Goal: Information Seeking & Learning: Compare options

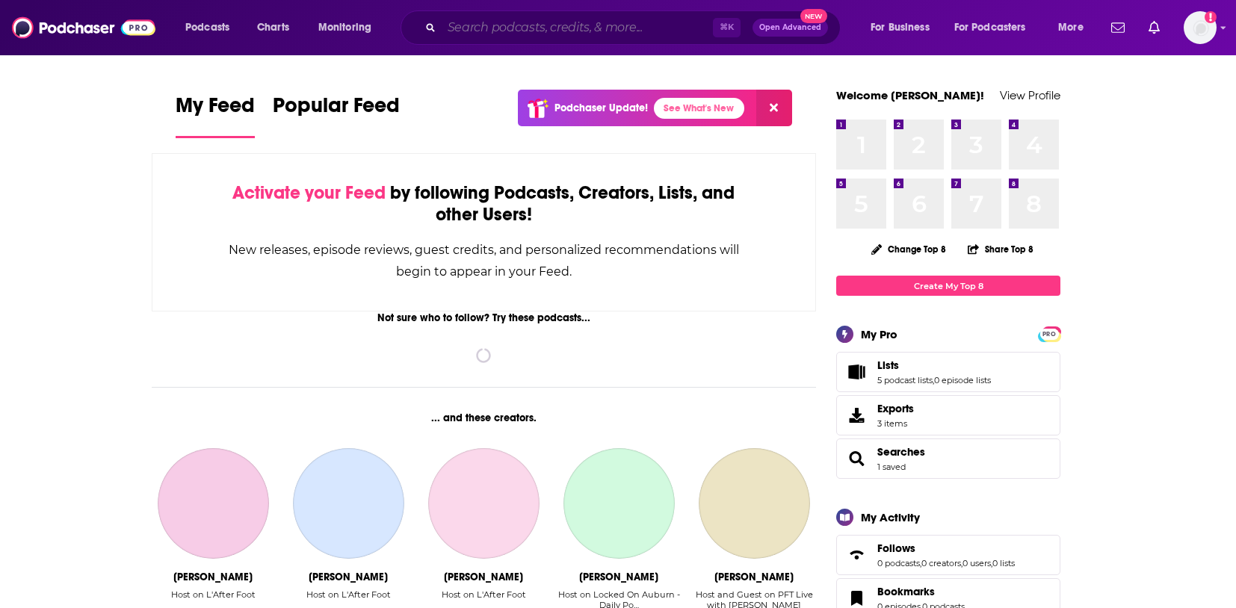
click at [509, 29] on input "Search podcasts, credits, & more..." at bounding box center [577, 28] width 271 height 24
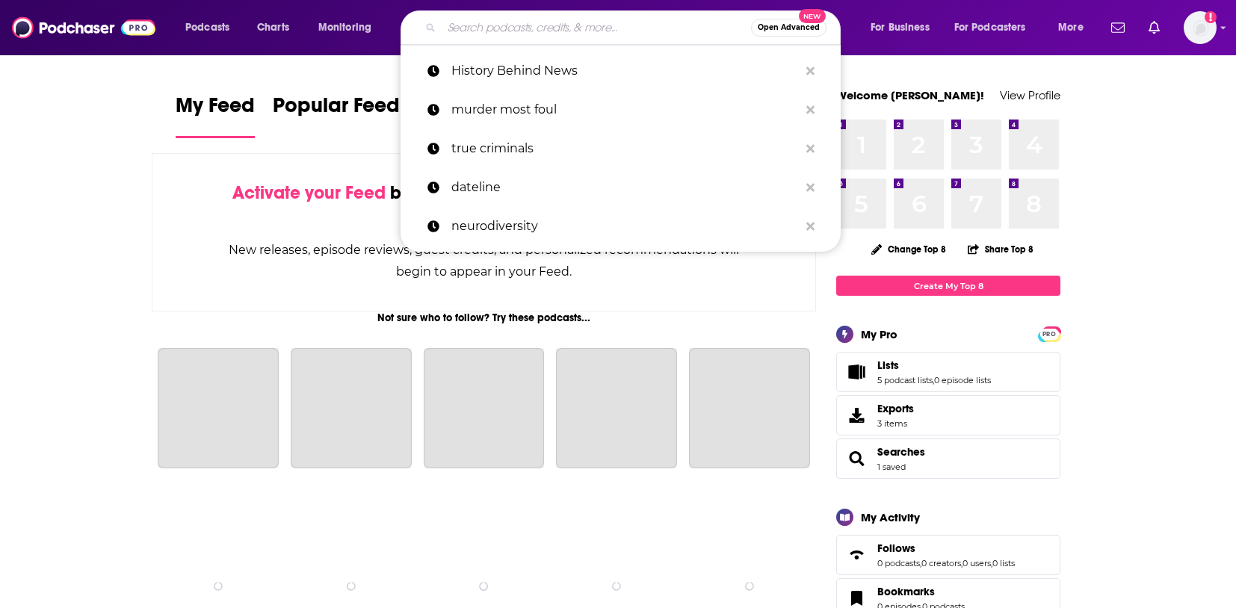
paste input "Writers on Writing"
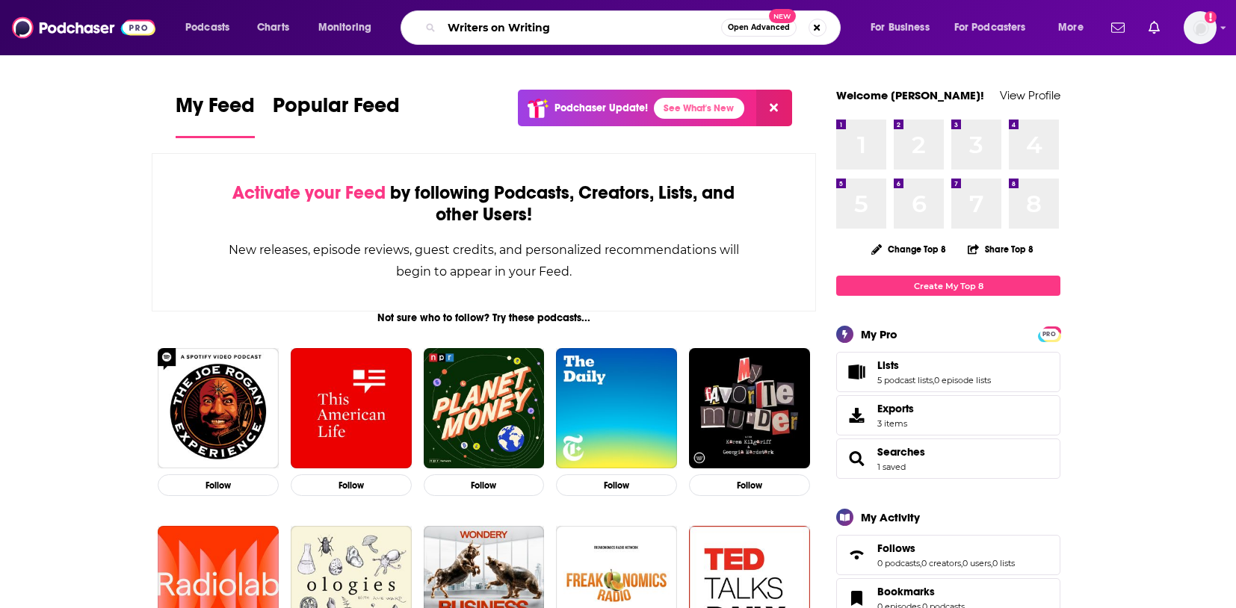
type input "Writers on Writing"
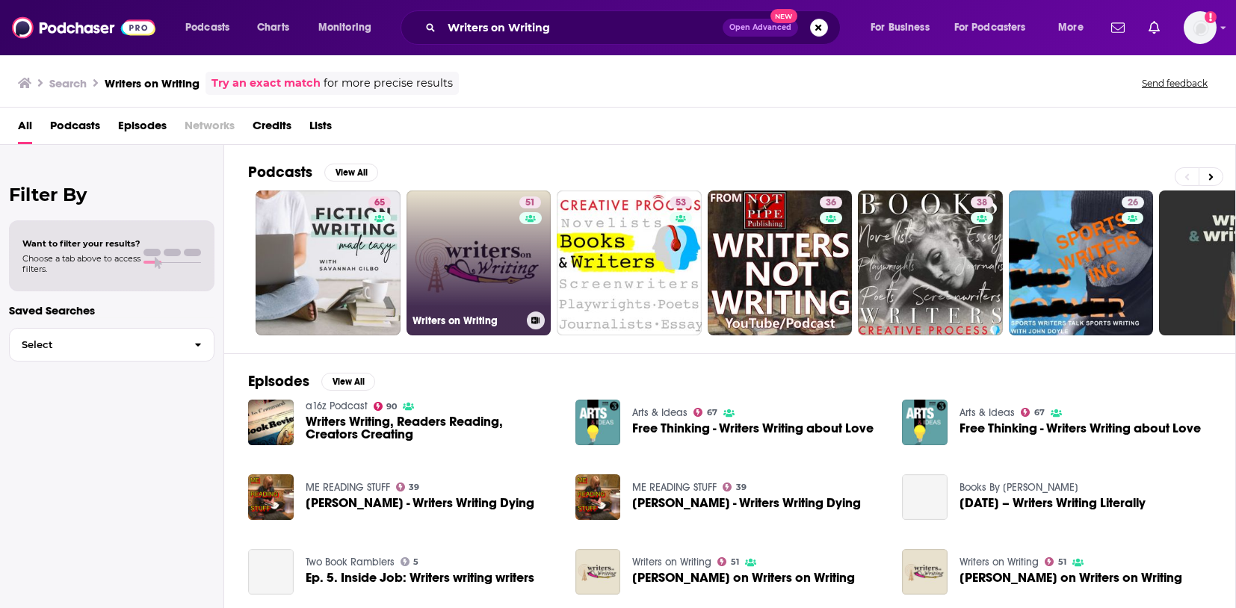
click at [498, 258] on link "51 Writers on Writing" at bounding box center [478, 262] width 145 height 145
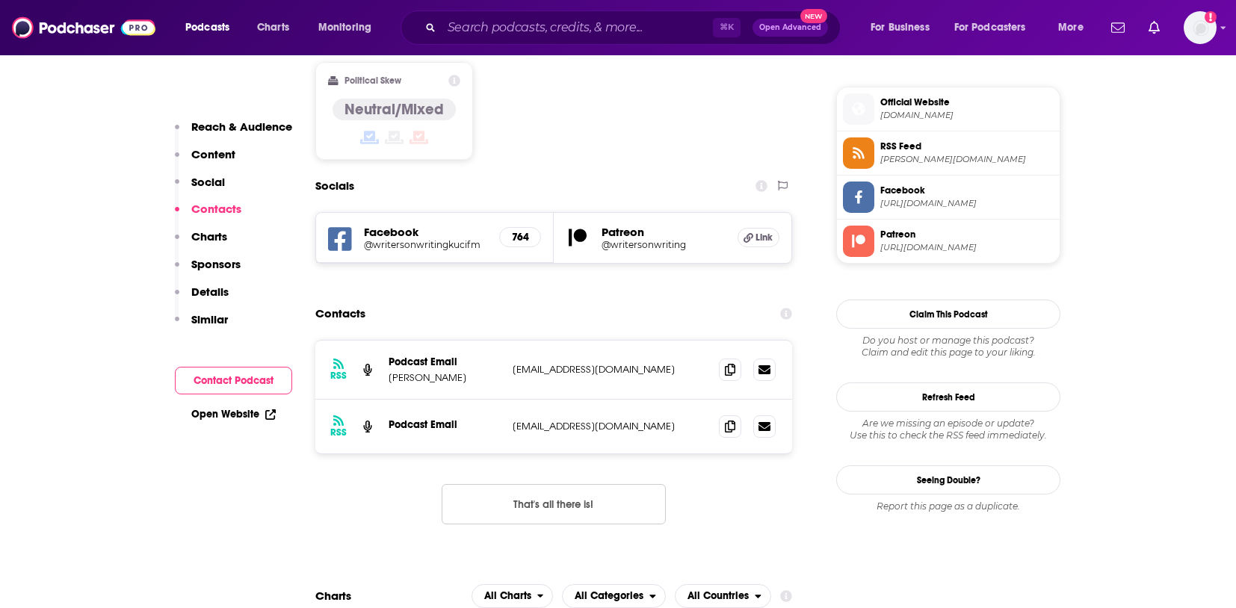
scroll to position [1177, 0]
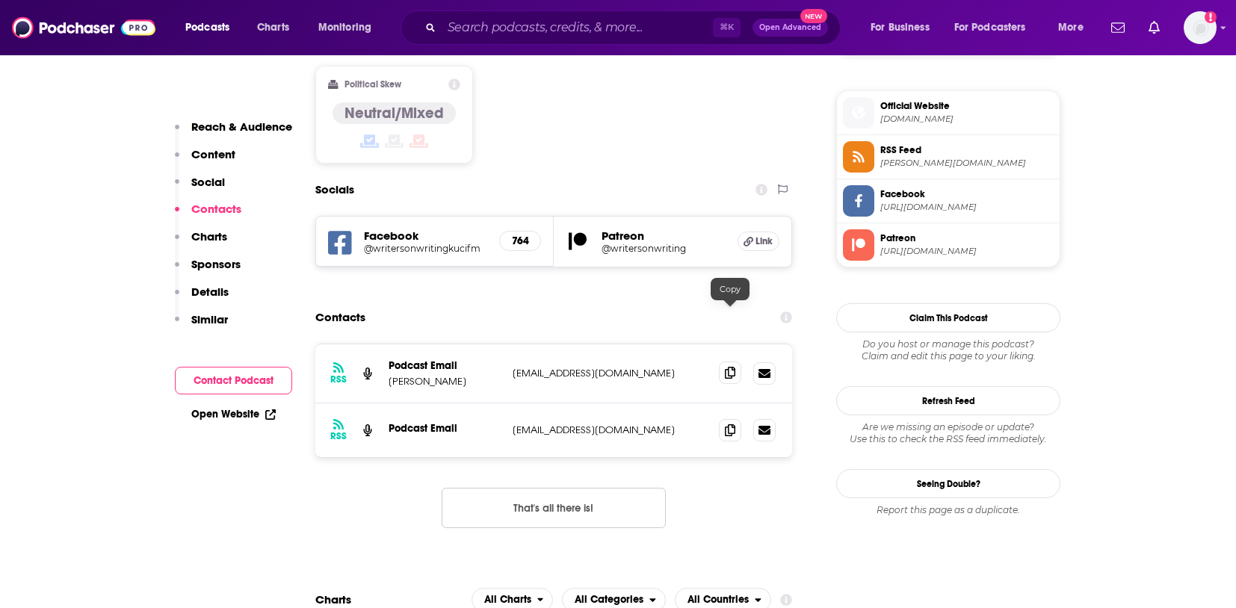
click at [729, 367] on icon at bounding box center [730, 373] width 10 height 12
click at [731, 425] on icon at bounding box center [730, 431] width 10 height 12
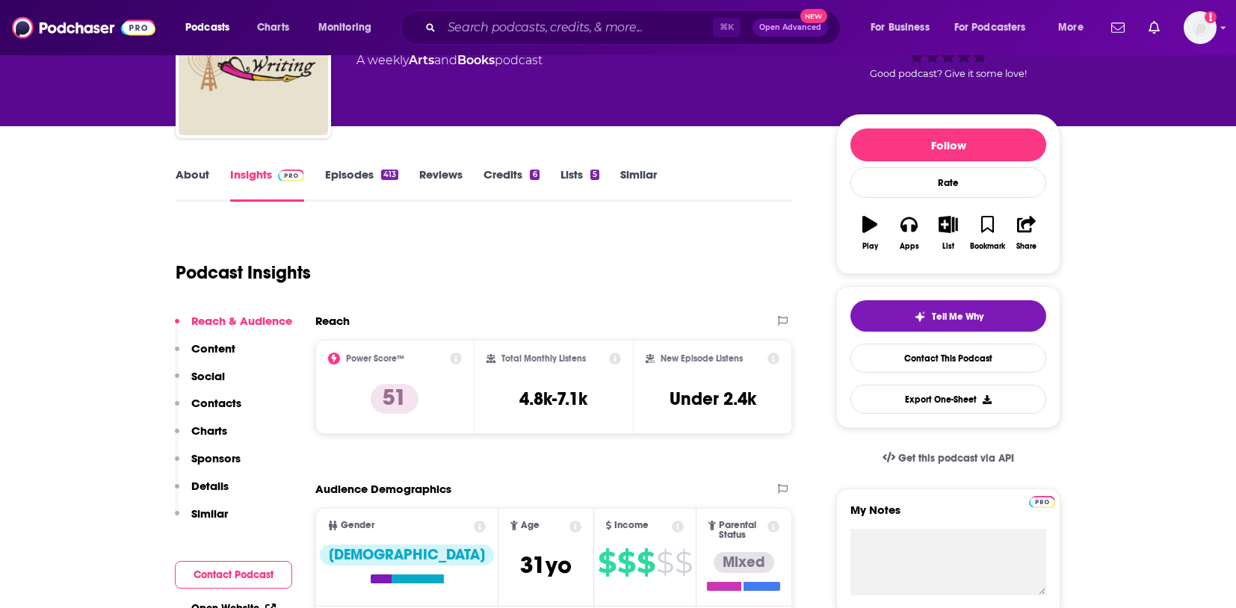
scroll to position [118, 0]
click at [633, 167] on link "Similar" at bounding box center [638, 184] width 37 height 34
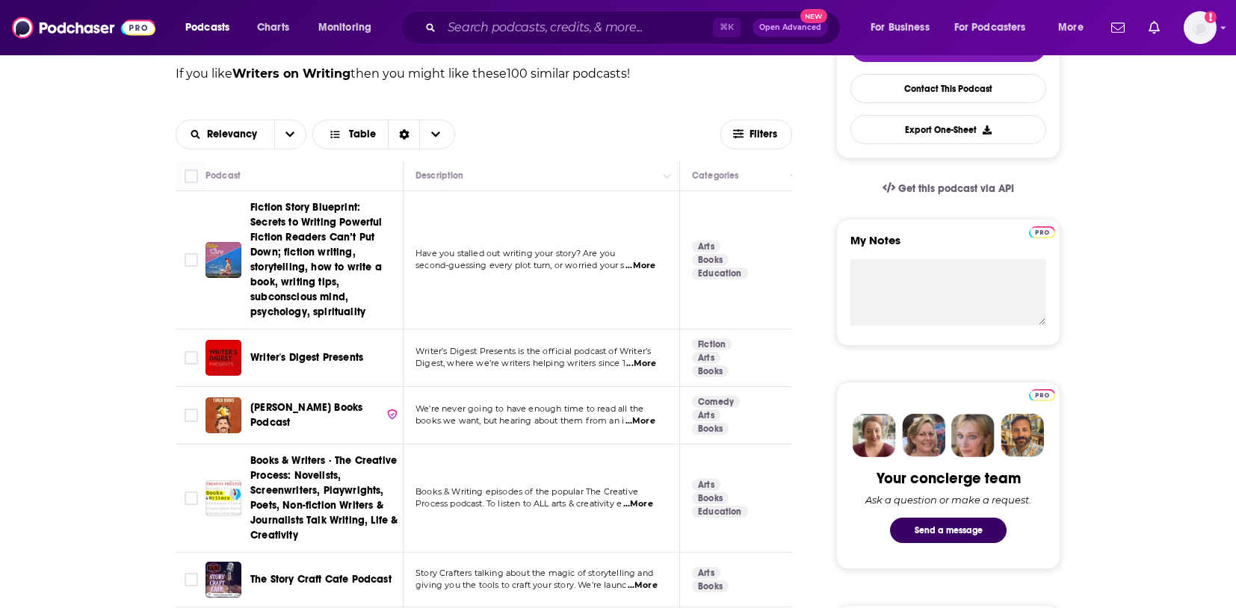
scroll to position [220, 0]
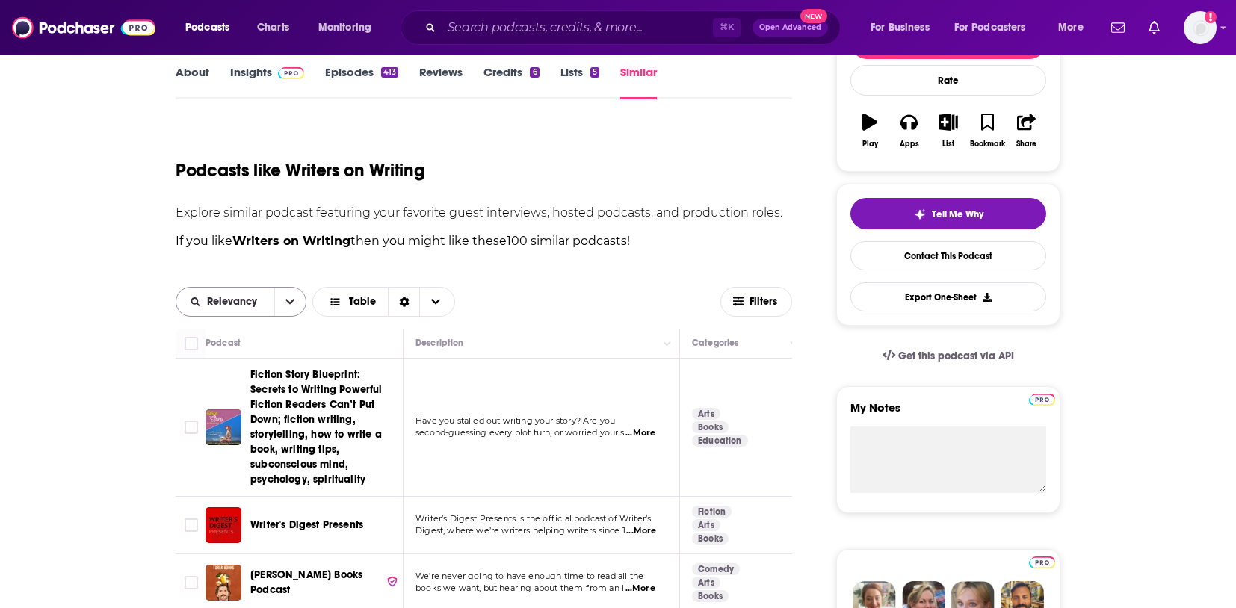
click at [279, 306] on button "open menu" at bounding box center [289, 302] width 31 height 28
click at [283, 303] on button "close menu" at bounding box center [289, 302] width 31 height 28
drag, startPoint x: 784, startPoint y: 302, endPoint x: 793, endPoint y: 317, distance: 18.1
click at [784, 302] on span "Filters" at bounding box center [756, 301] width 70 height 11
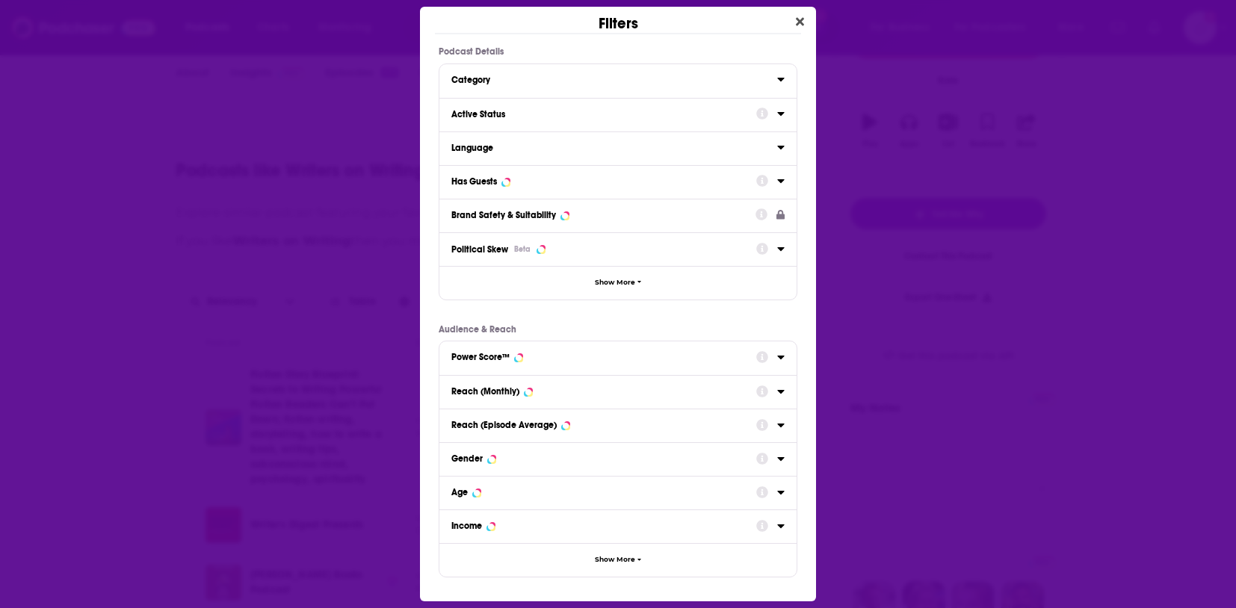
scroll to position [0, 0]
click at [586, 117] on div "Active Status" at bounding box center [598, 114] width 295 height 10
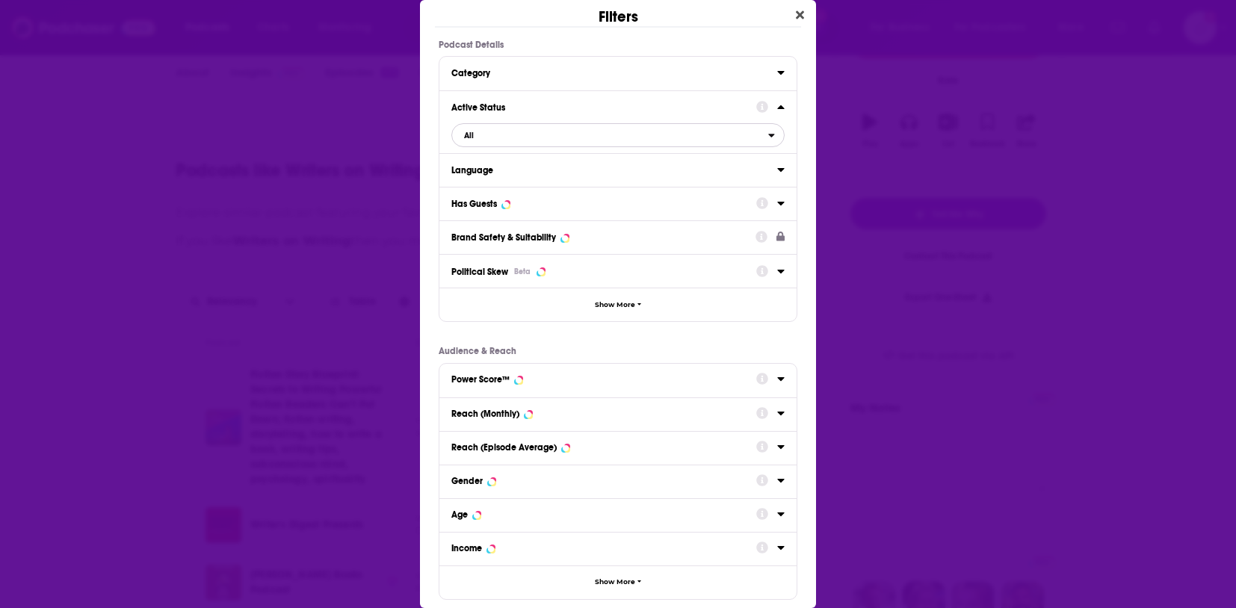
click at [585, 138] on span "All" at bounding box center [610, 135] width 316 height 19
click at [580, 188] on span "Active" at bounding box center [540, 184] width 163 height 8
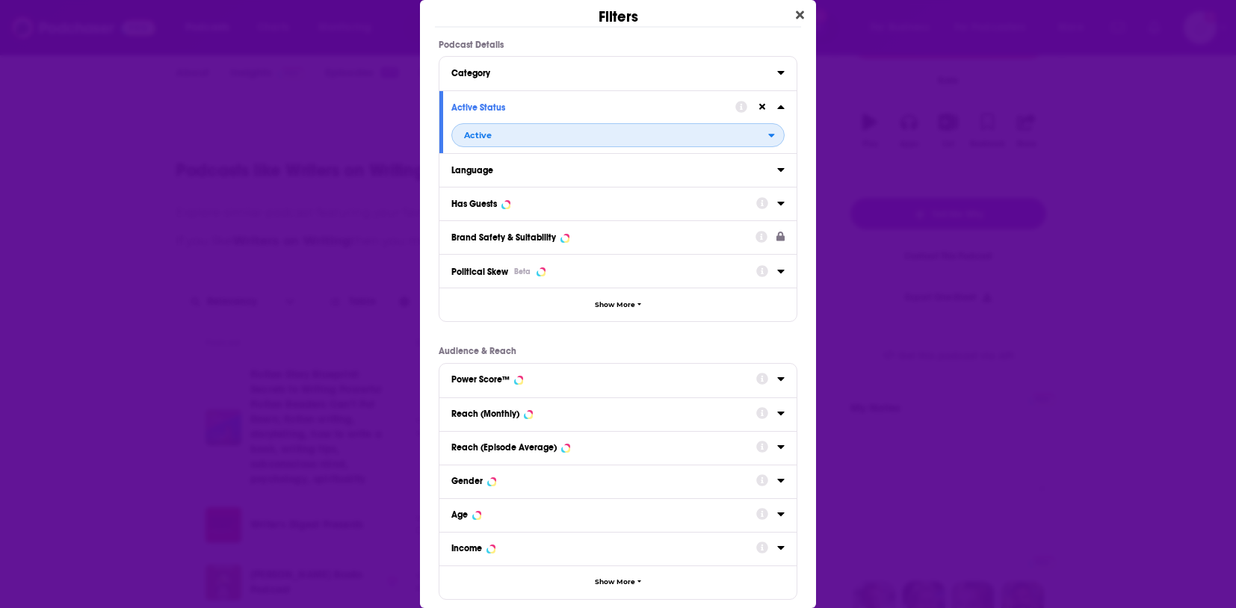
scroll to position [79, 0]
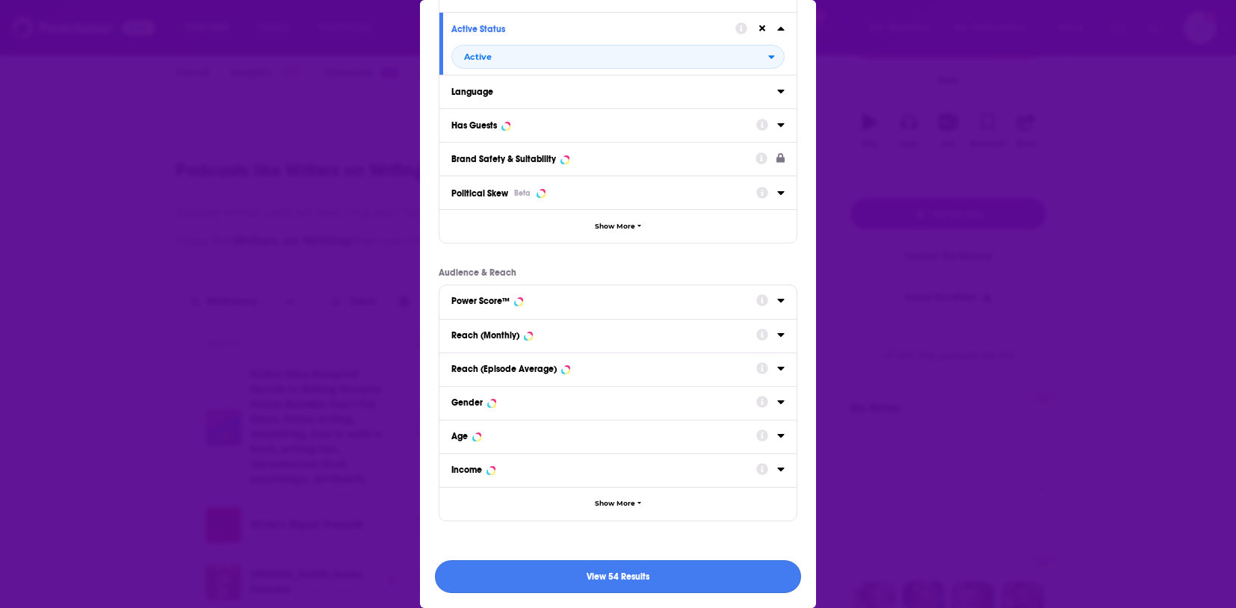
click at [666, 584] on button "View 54 Results" at bounding box center [618, 577] width 366 height 34
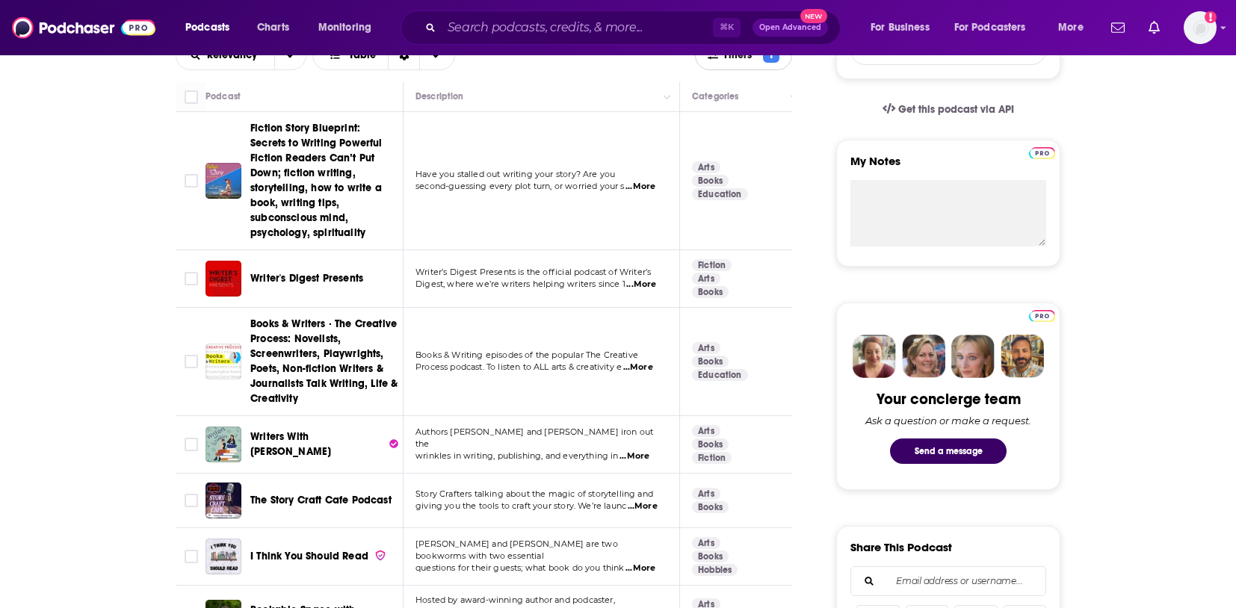
scroll to position [474, 0]
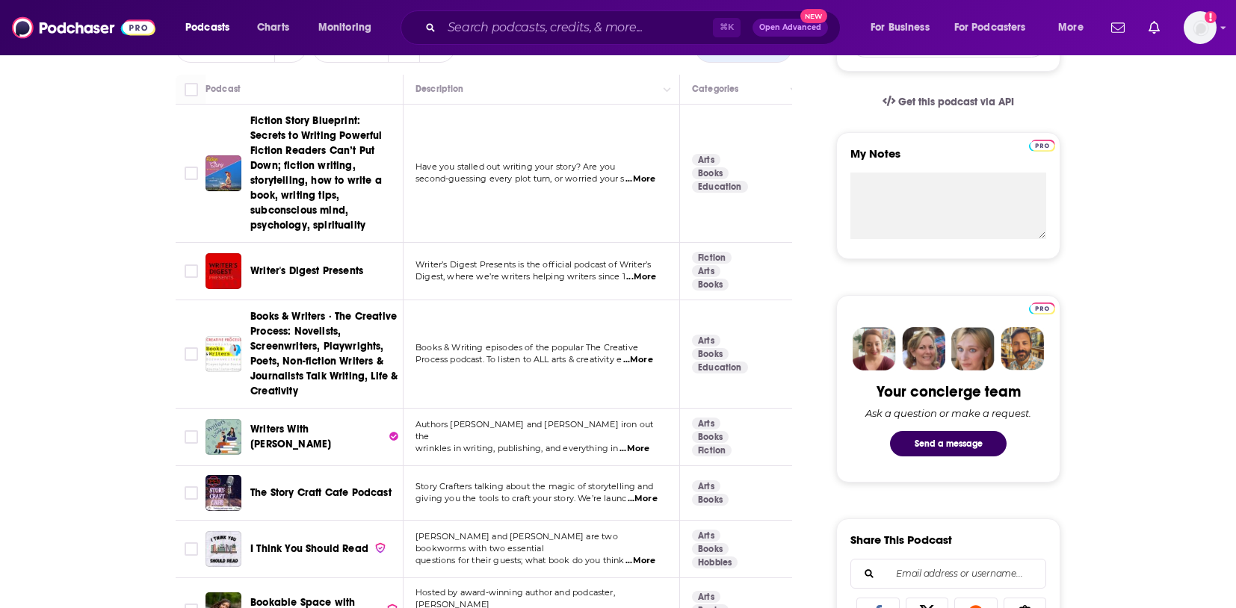
click at [286, 317] on span "Books & Writers · The Creative Process: Novelists, Screenwriters, Playwrights, …" at bounding box center [323, 353] width 147 height 87
click at [333, 264] on span "Writer's Digest Presents" at bounding box center [306, 270] width 113 height 13
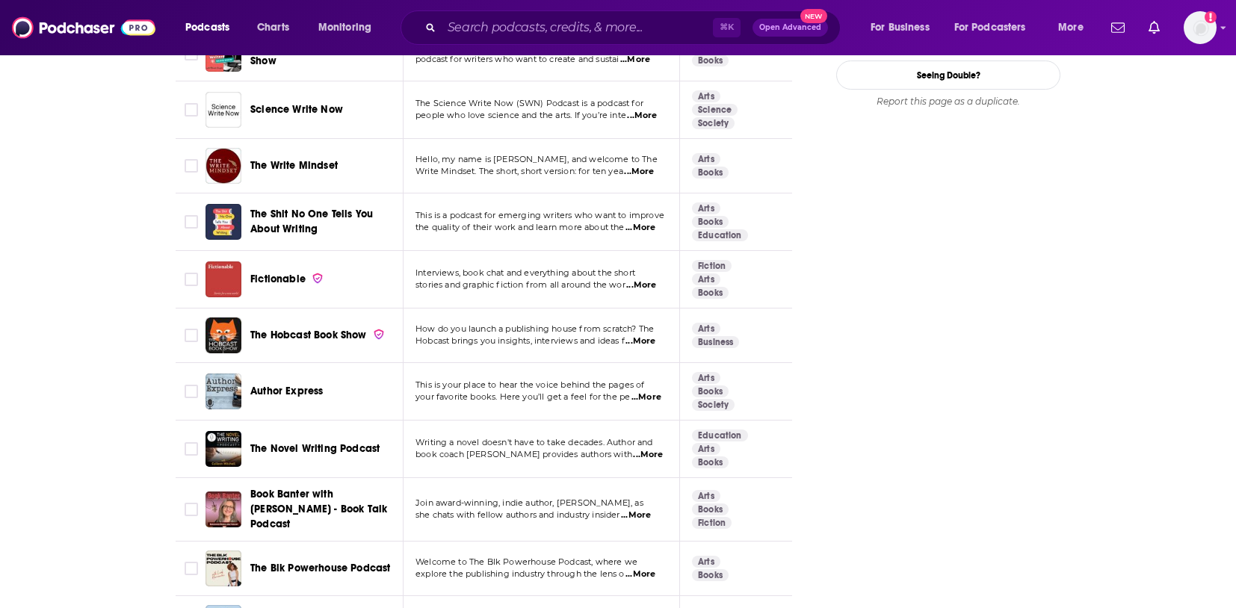
scroll to position [1889, 0]
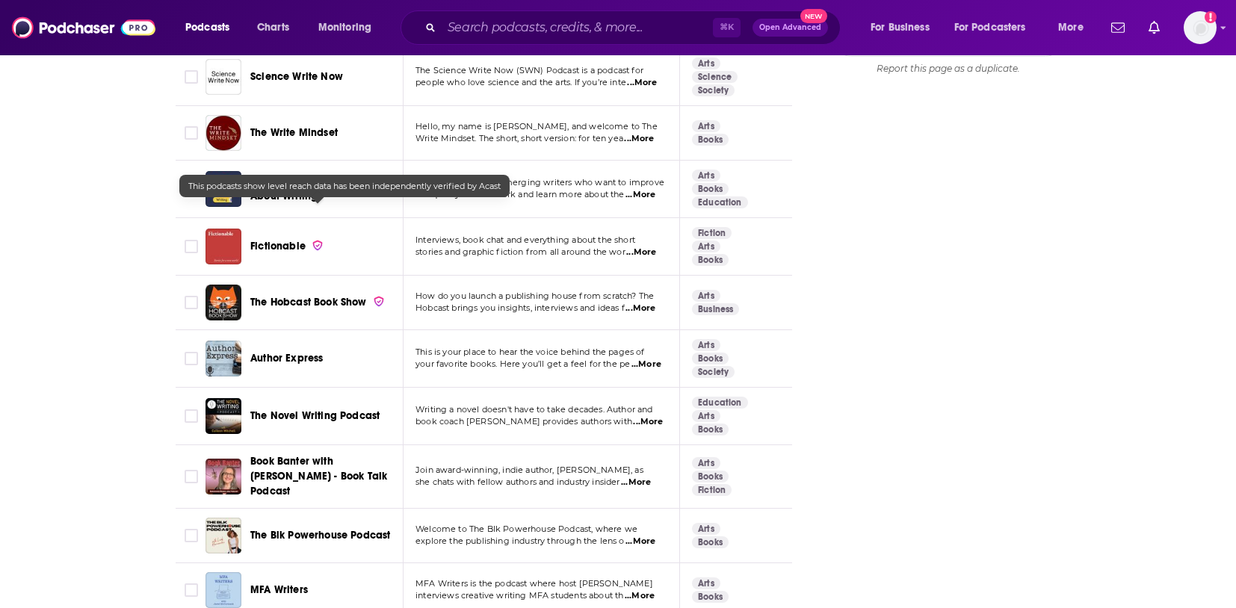
click at [279, 175] on span "The Shit No One Tells You About Writing" at bounding box center [311, 189] width 123 height 28
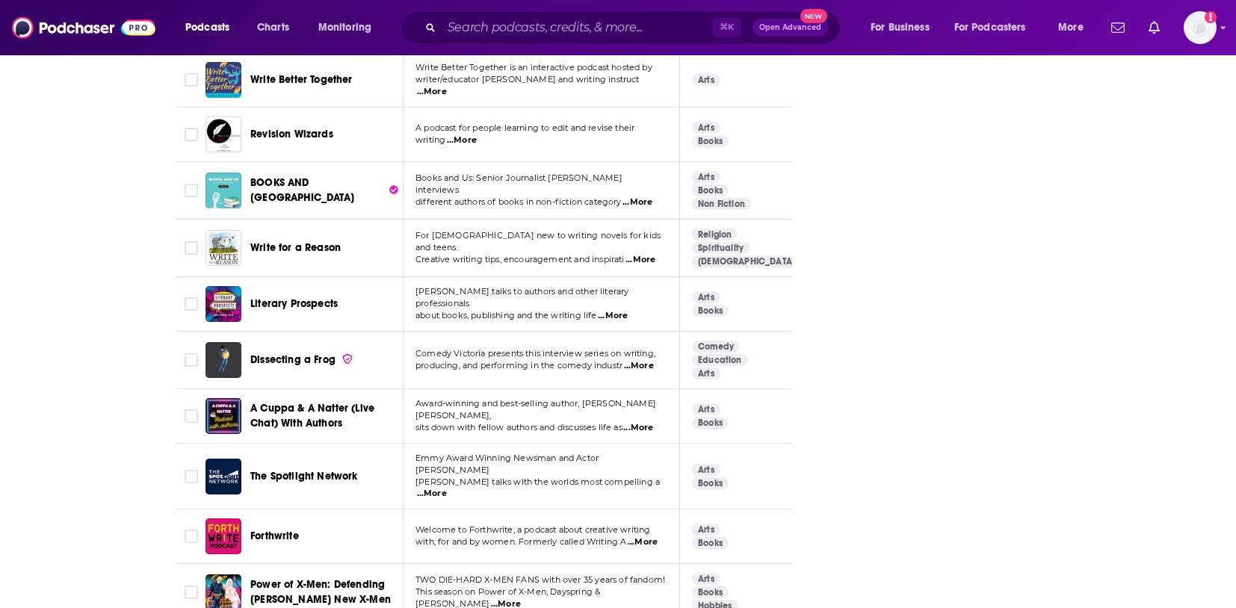
scroll to position [3333, 0]
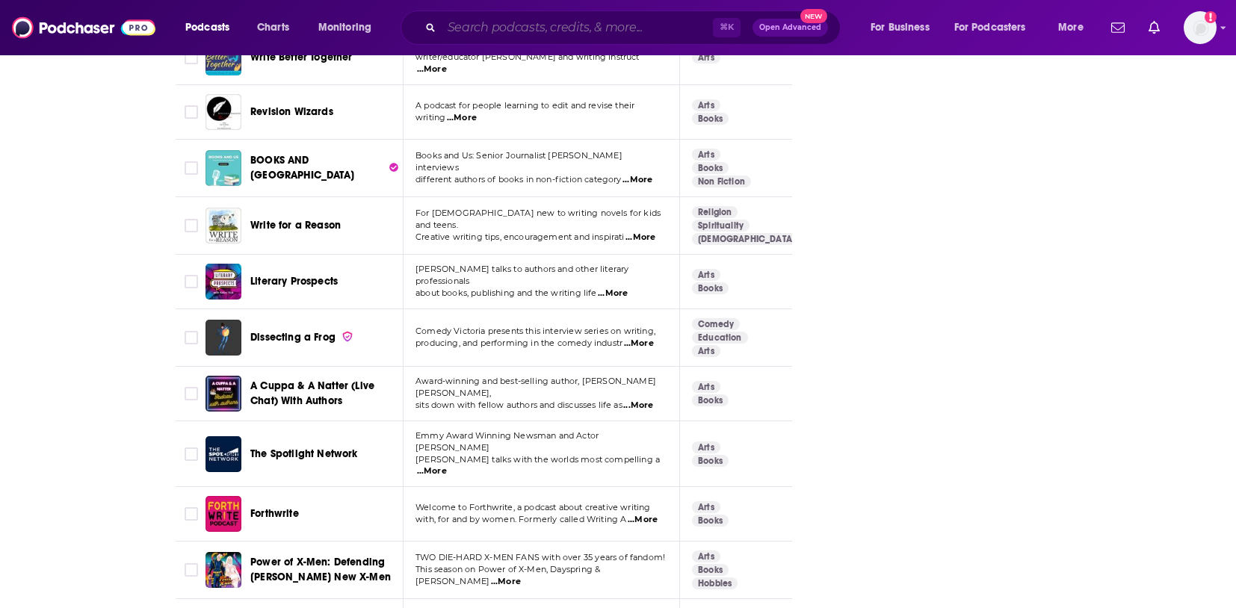
click at [459, 36] on input "Search podcasts, credits, & more..." at bounding box center [577, 28] width 271 height 24
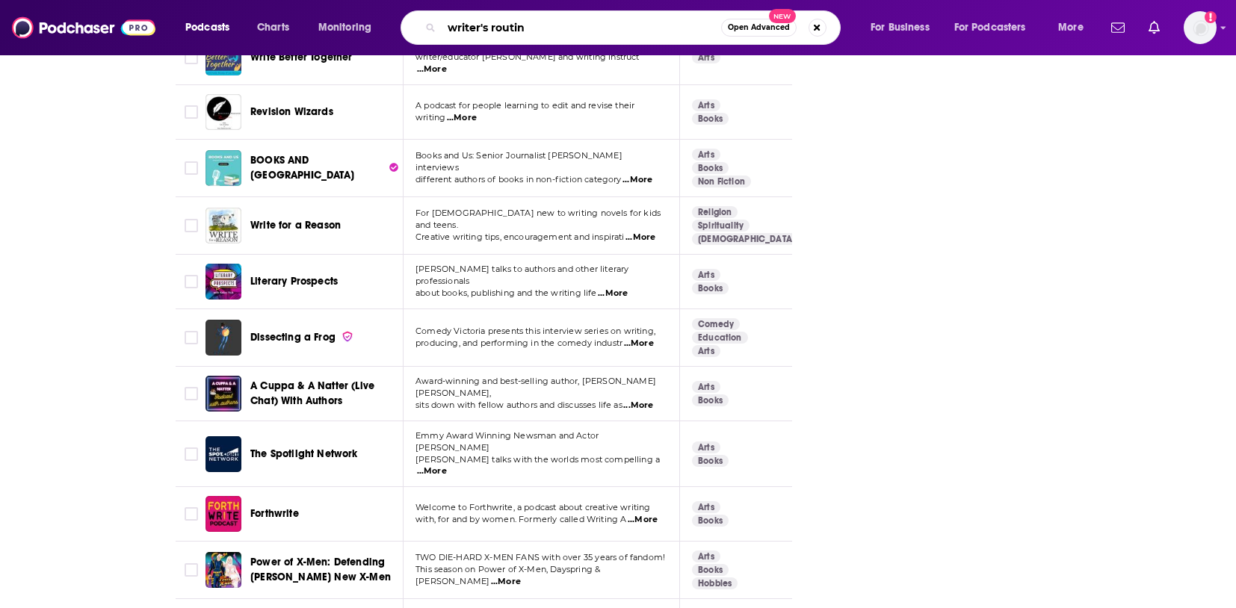
type input "writer's routine"
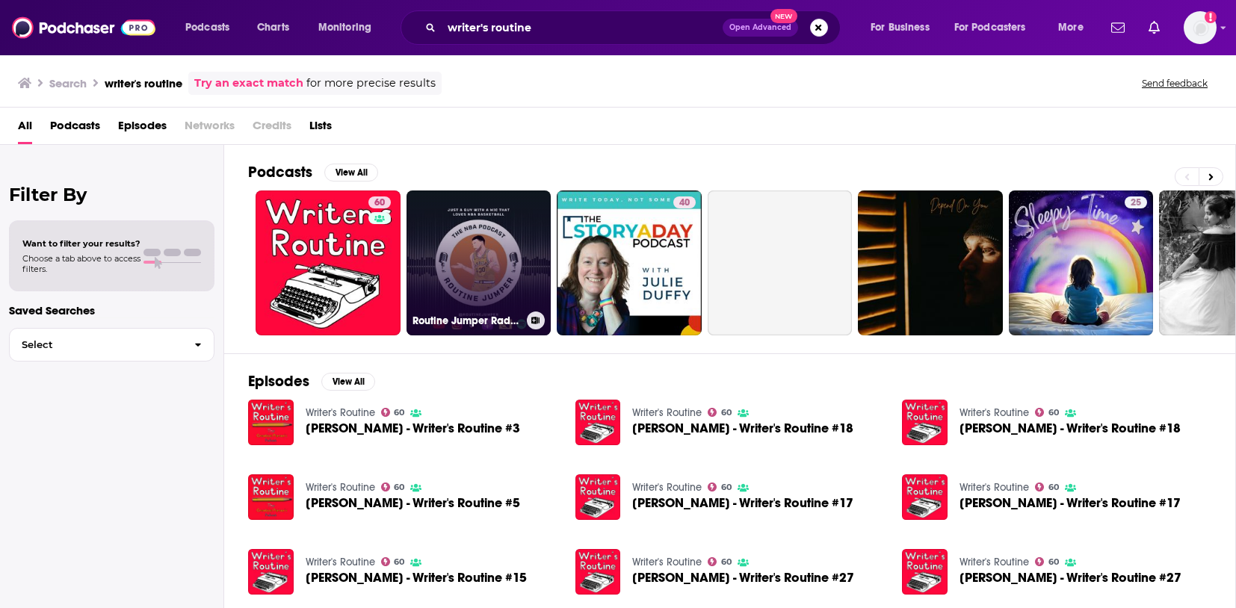
click at [412, 294] on link "Routine Jumper Radio NBA Podcast" at bounding box center [478, 262] width 145 height 145
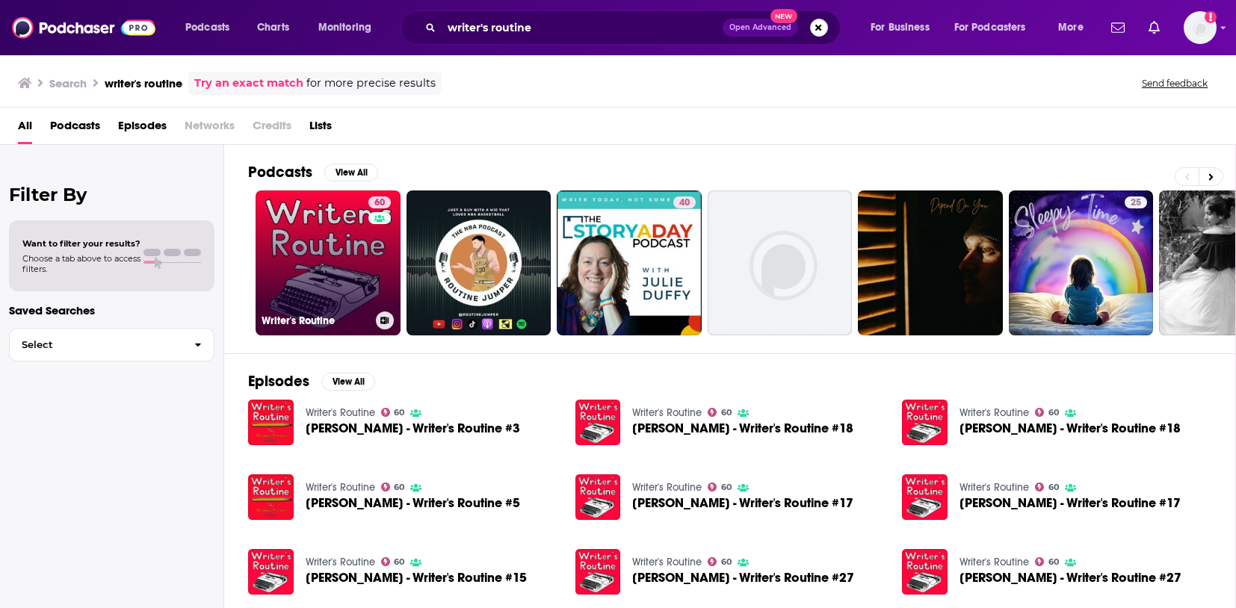
click at [310, 242] on link "60 Writer's Routine" at bounding box center [327, 262] width 145 height 145
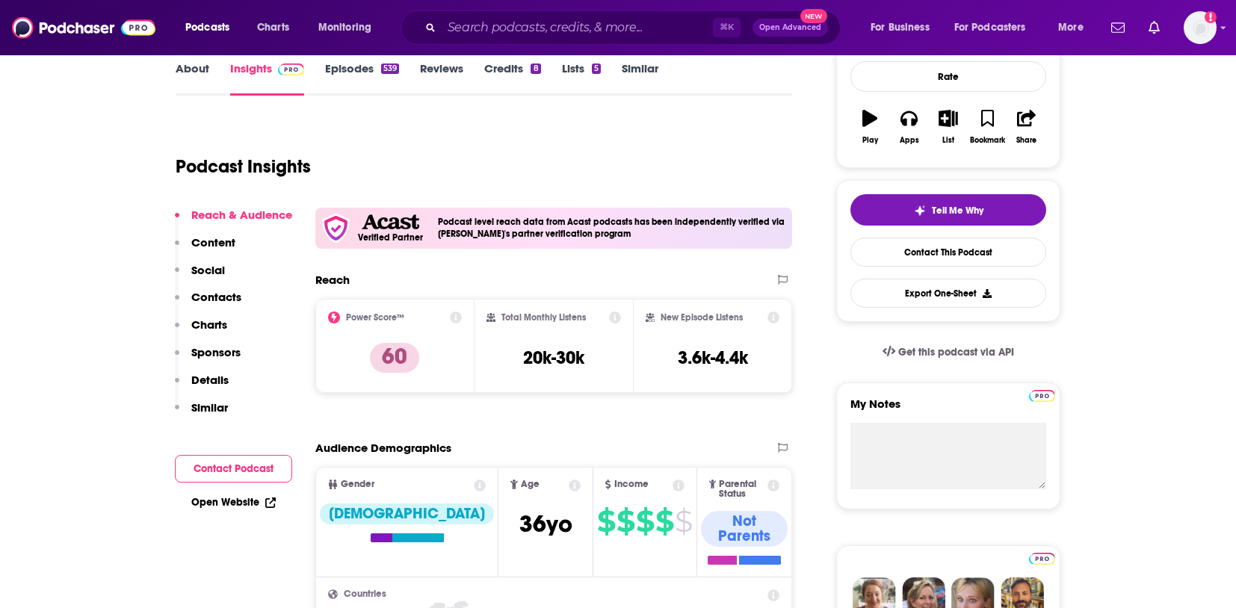
scroll to position [114, 0]
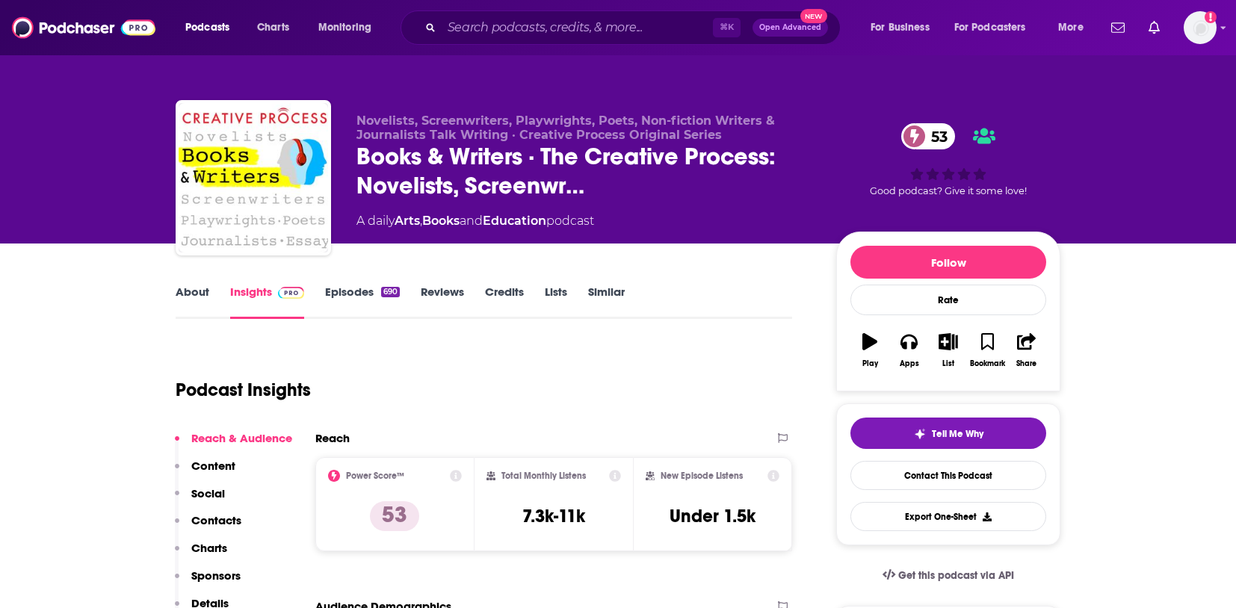
click at [197, 303] on link "About" at bounding box center [193, 302] width 34 height 34
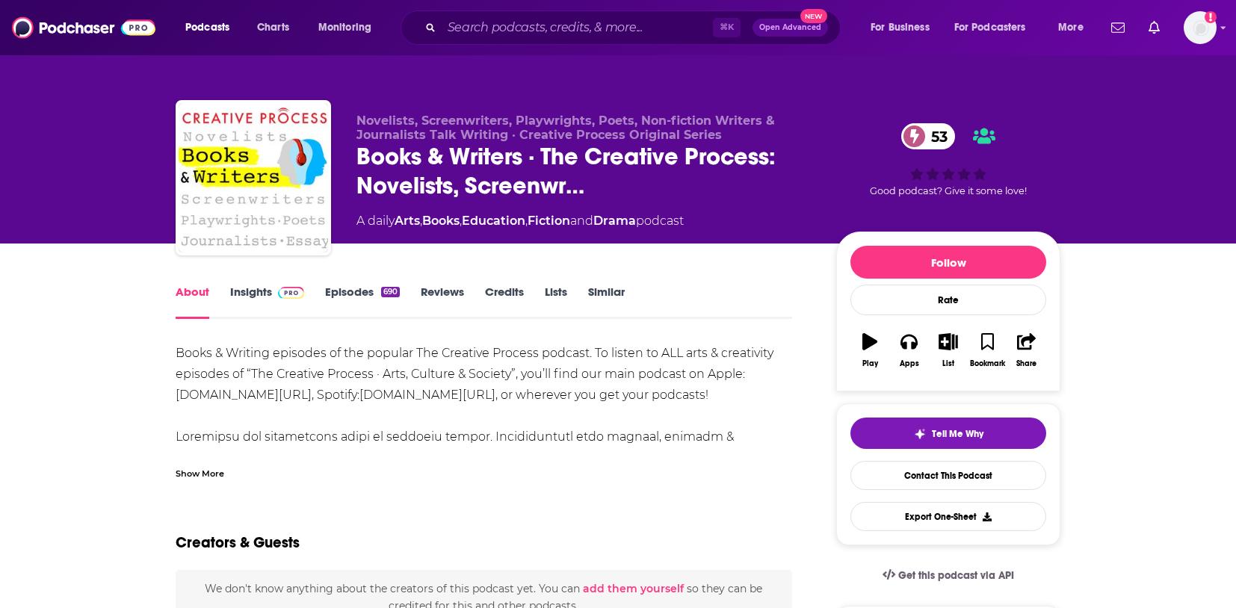
click at [285, 291] on img at bounding box center [291, 293] width 26 height 12
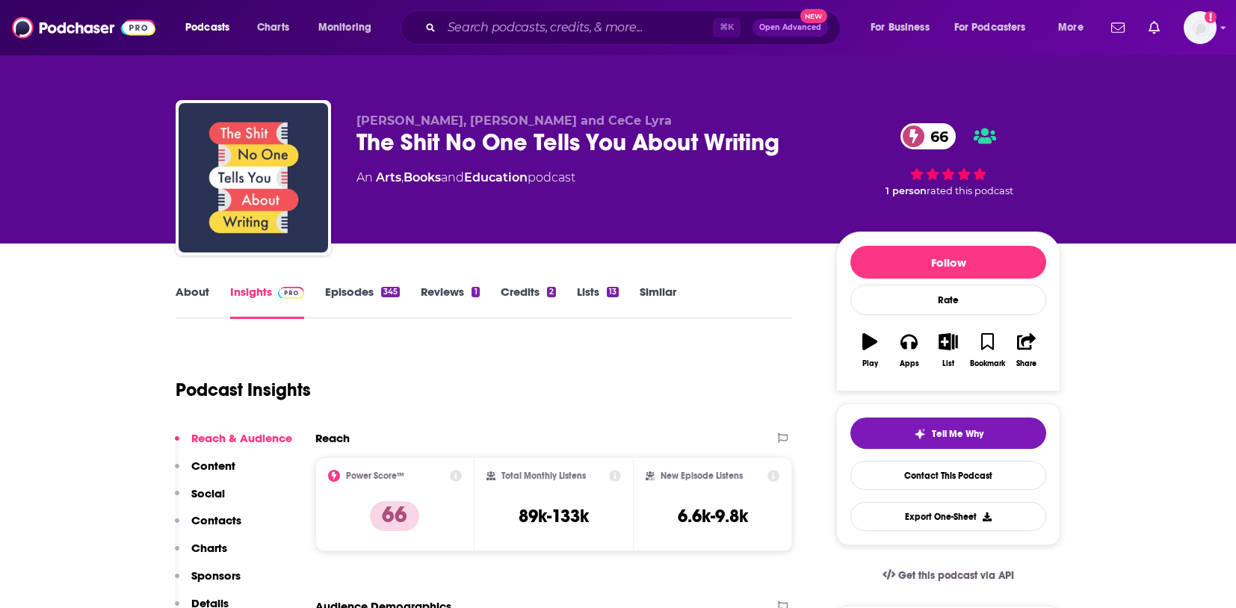
click at [603, 146] on div "The Shit No One Tells You About Writing 66" at bounding box center [584, 142] width 456 height 29
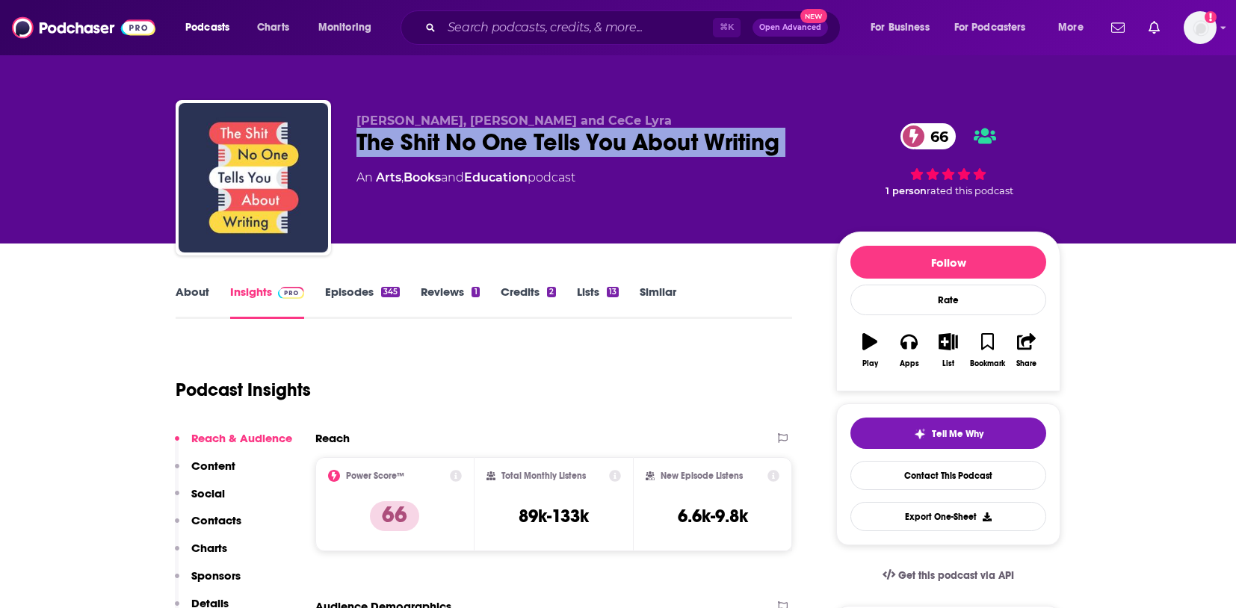
click at [603, 146] on div "The Shit No One Tells You About Writing 66" at bounding box center [584, 142] width 456 height 29
copy div "The Shit No One Tells You About Writing 66"
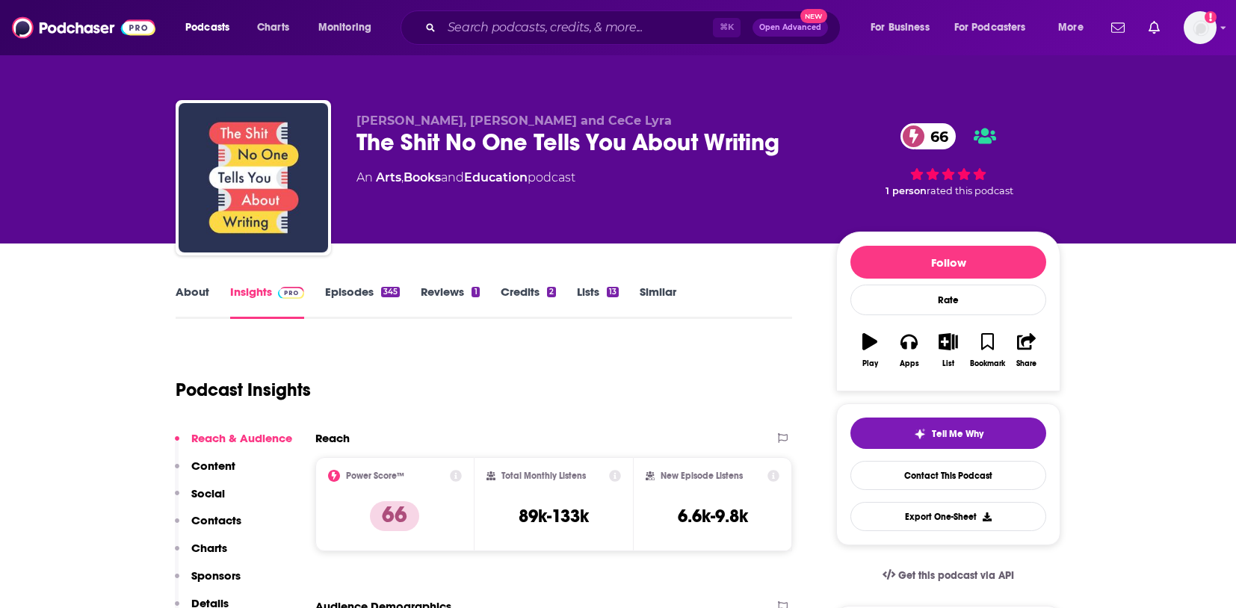
click at [588, 379] on div "Podcast Insights" at bounding box center [478, 381] width 604 height 76
click at [663, 288] on link "Similar" at bounding box center [657, 302] width 37 height 34
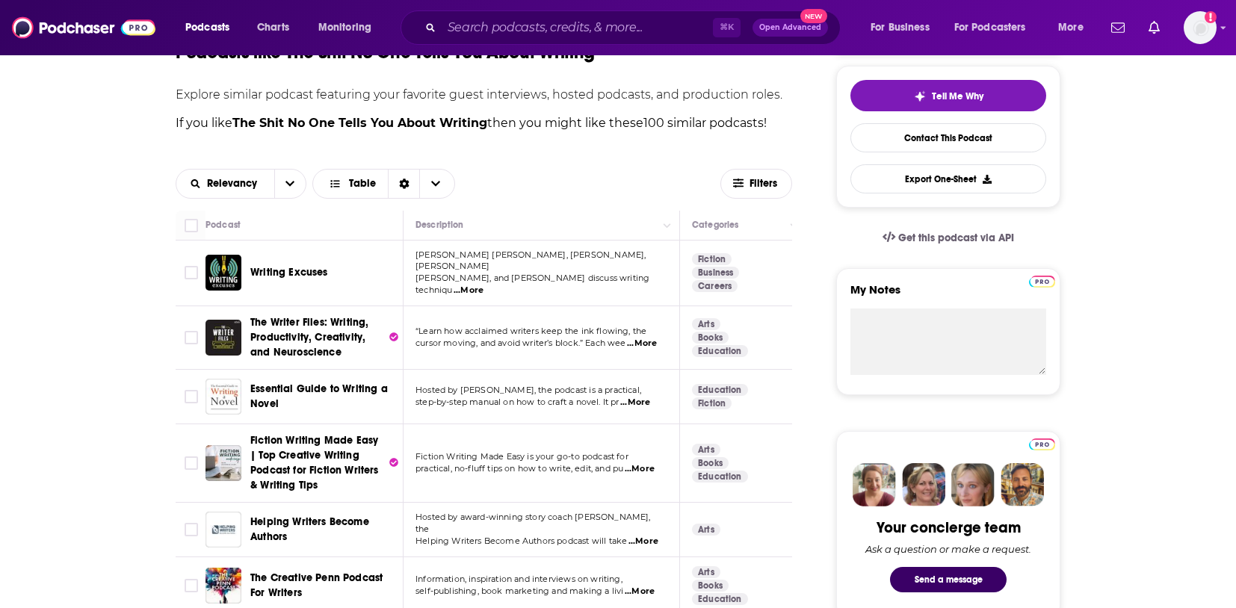
scroll to position [337, 0]
click at [776, 185] on span "Filters" at bounding box center [764, 184] width 30 height 10
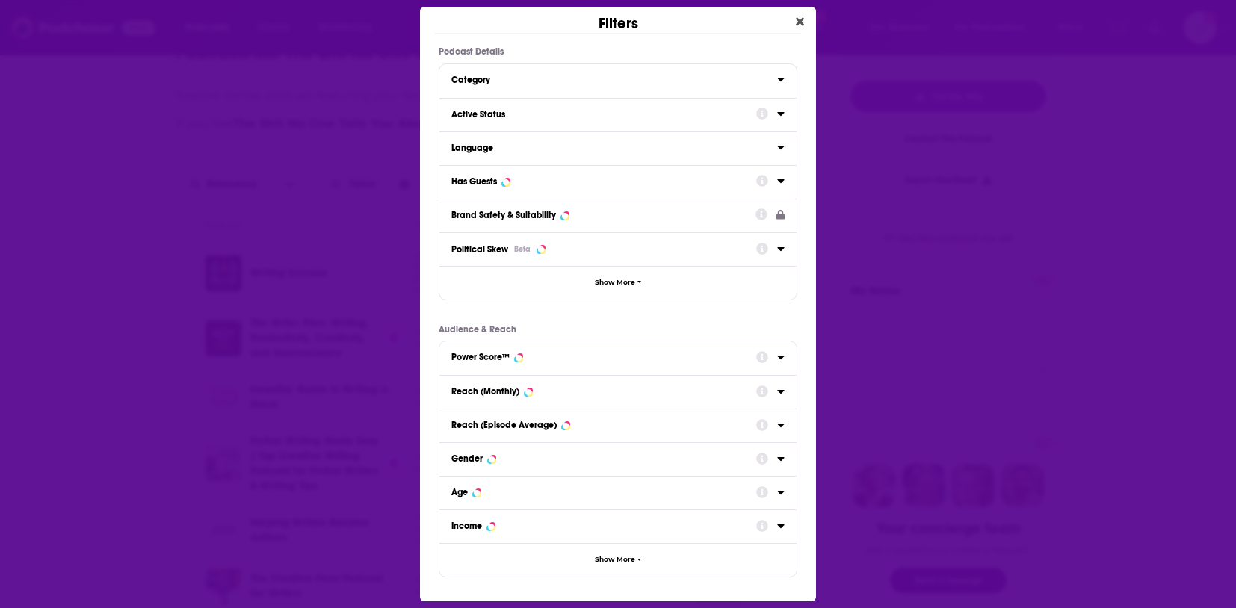
click at [537, 114] on div "Active Status" at bounding box center [598, 114] width 295 height 10
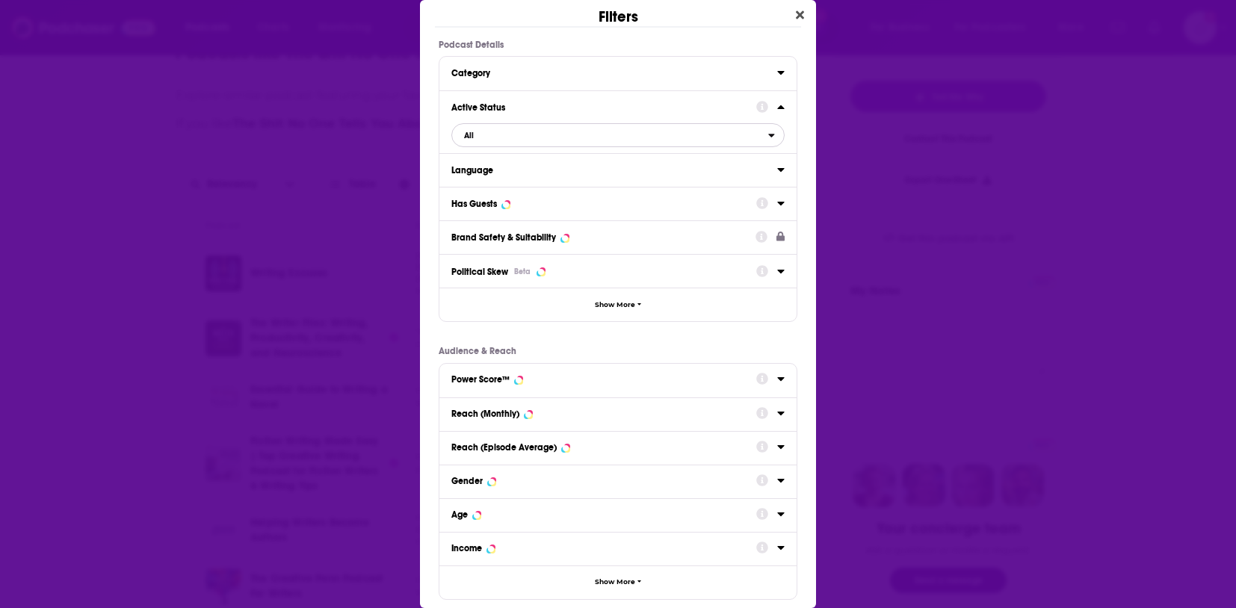
click at [575, 140] on span "All" at bounding box center [610, 135] width 316 height 19
click at [558, 193] on div "Active 75" at bounding box center [617, 184] width 333 height 25
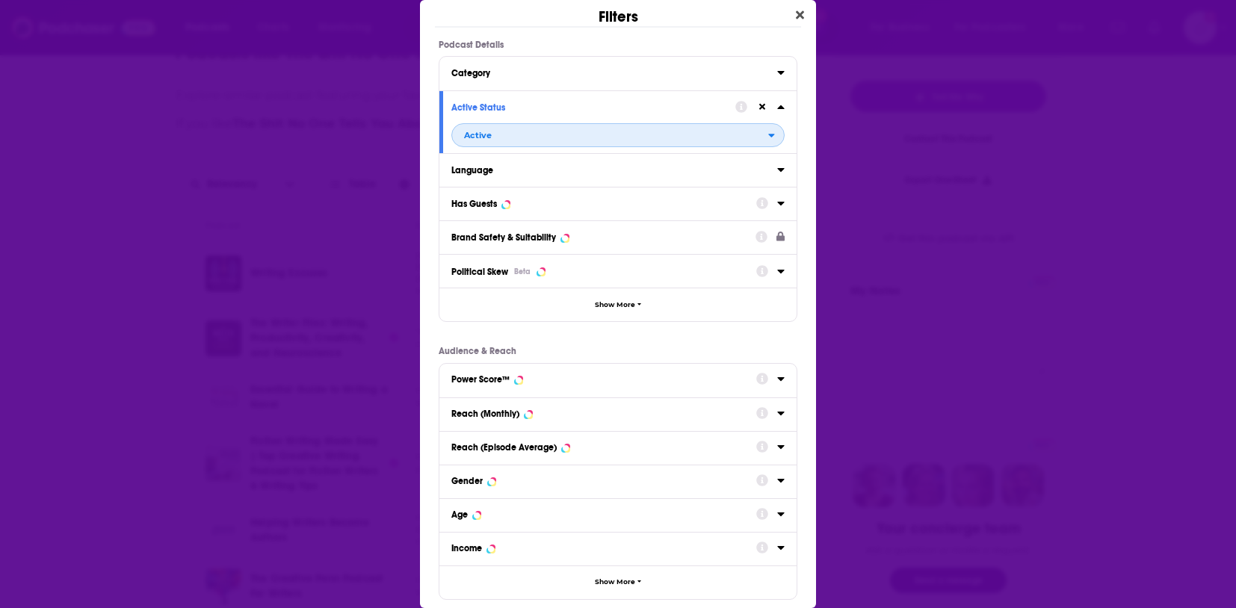
scroll to position [79, 0]
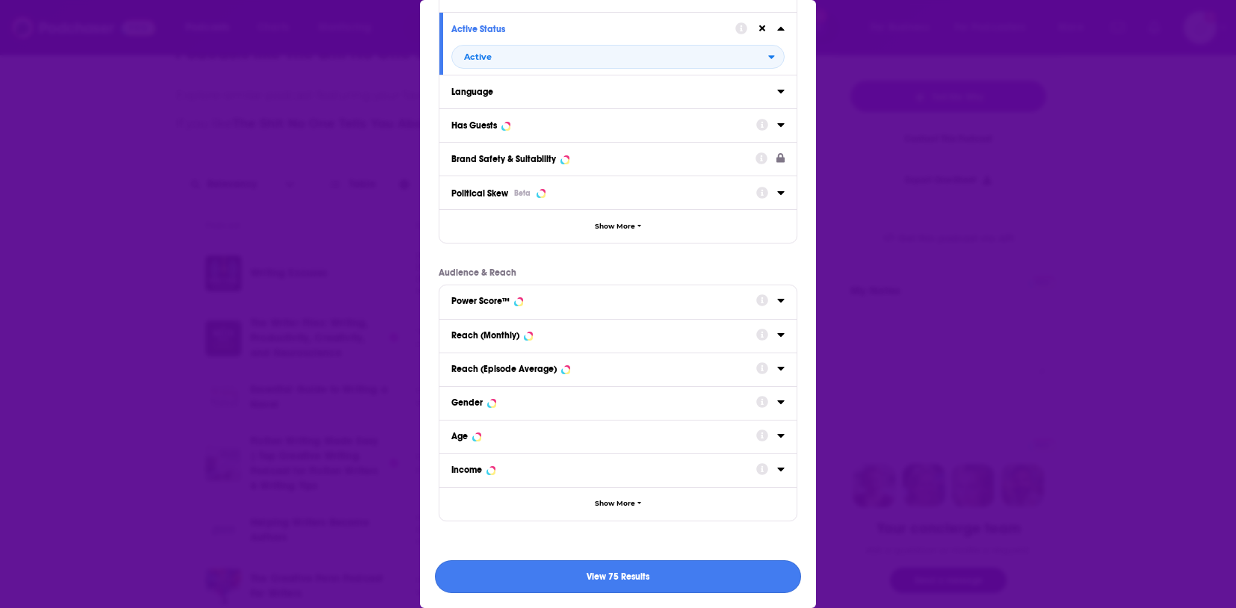
click at [649, 587] on button "View 75 Results" at bounding box center [618, 577] width 366 height 34
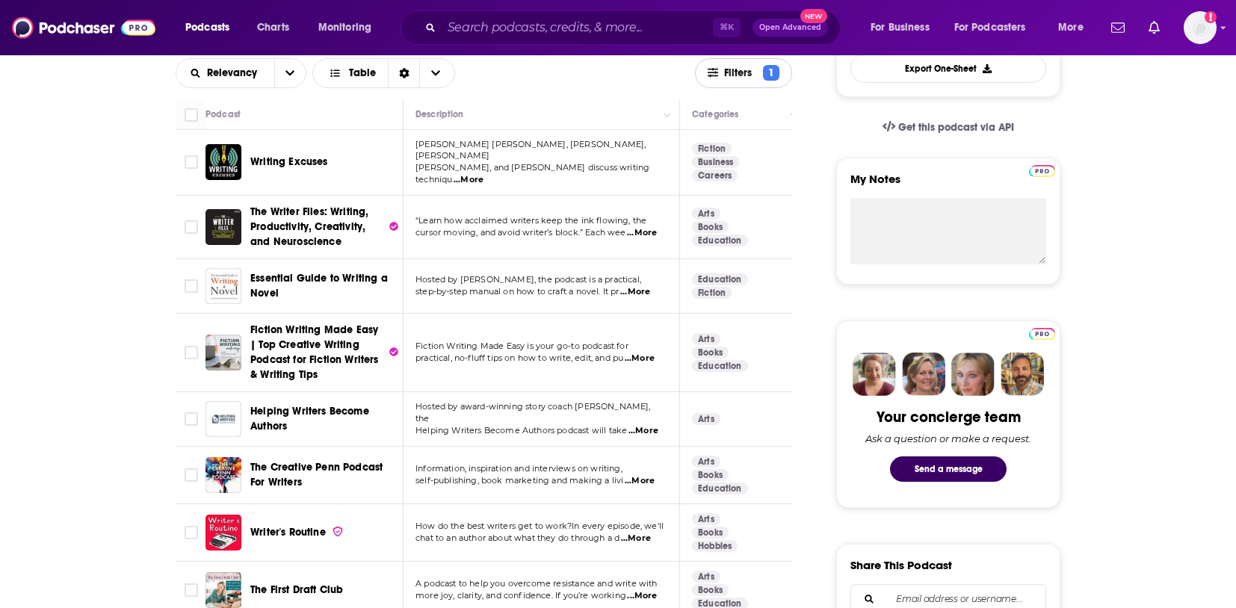
scroll to position [453, 0]
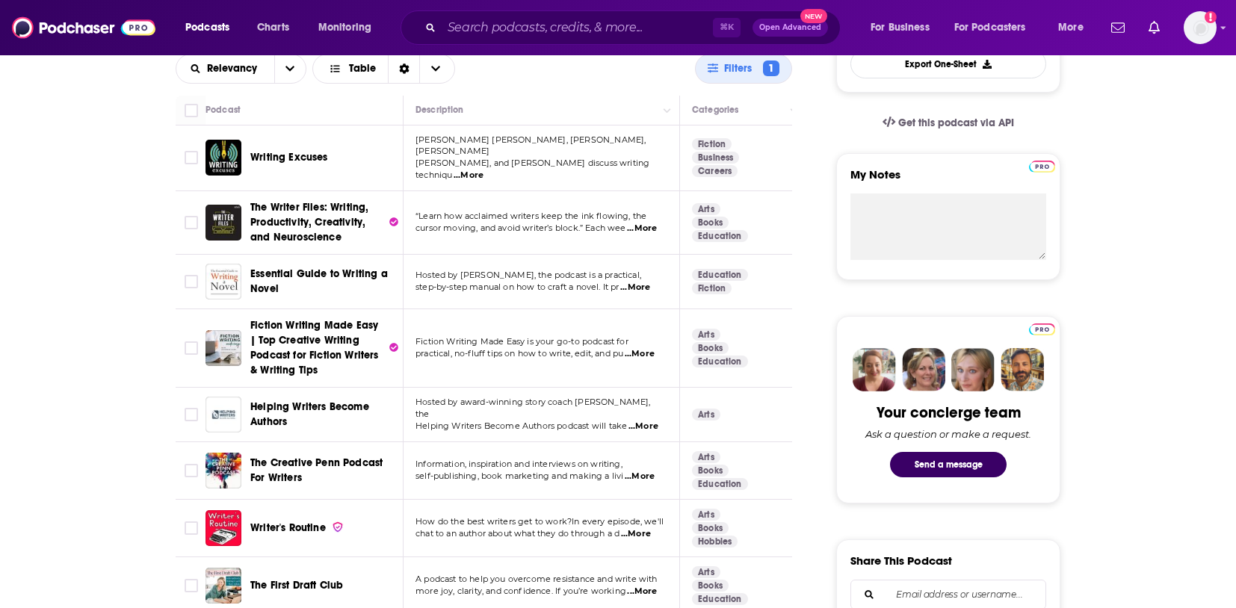
click at [289, 222] on span "The Writer Files: Writing, Productivity, Creativity, and Neuroscience" at bounding box center [317, 222] width 135 height 45
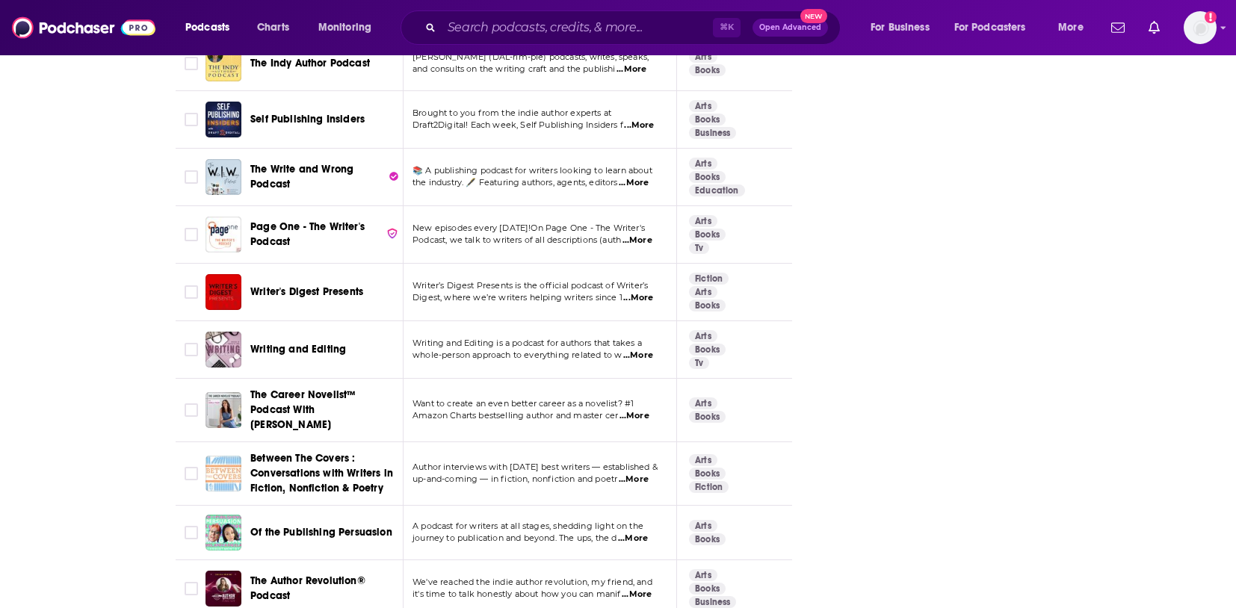
scroll to position [1984, 0]
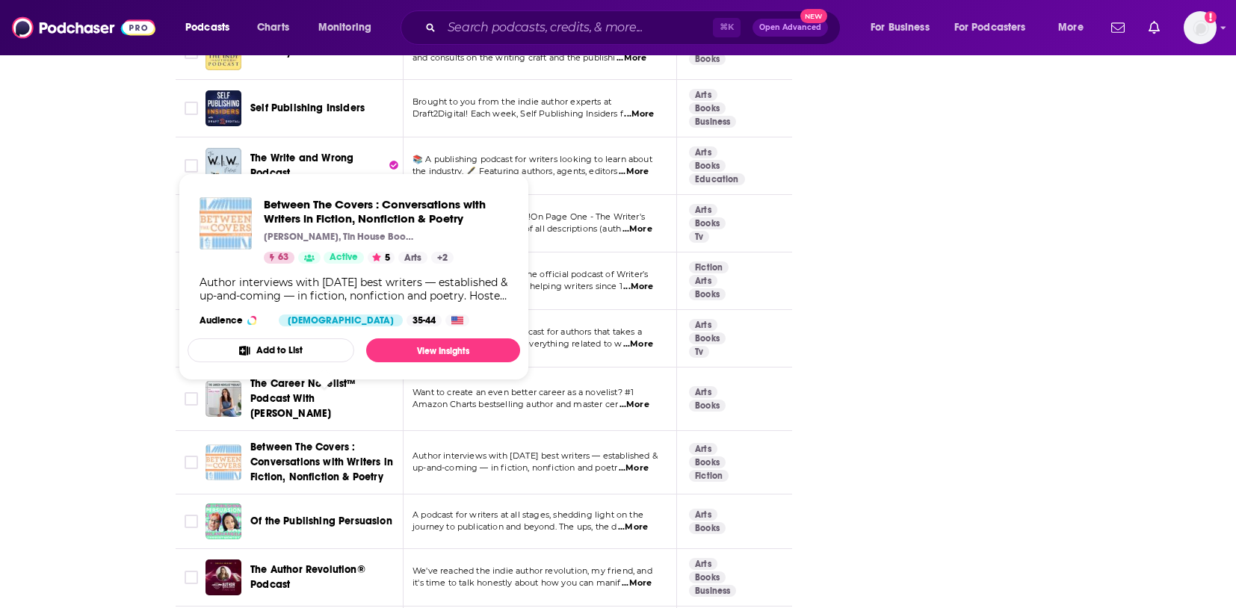
click at [279, 441] on span "Between The Covers : Conversations with Writers in Fiction, Nonfiction & Poetry" at bounding box center [321, 462] width 143 height 43
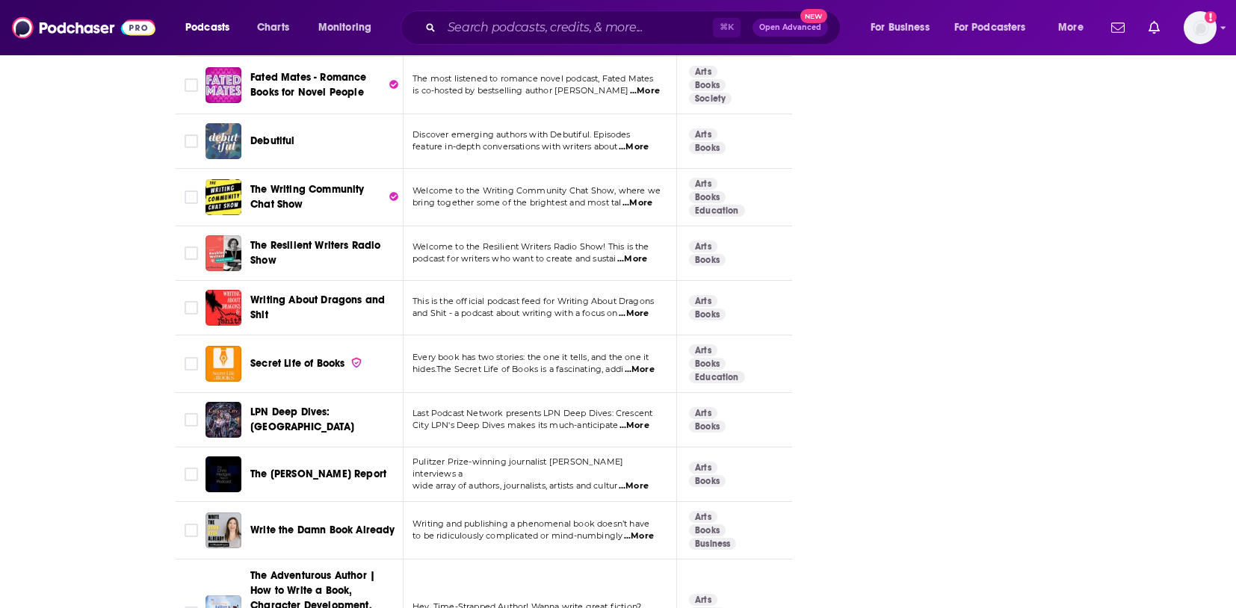
scroll to position [4384, 0]
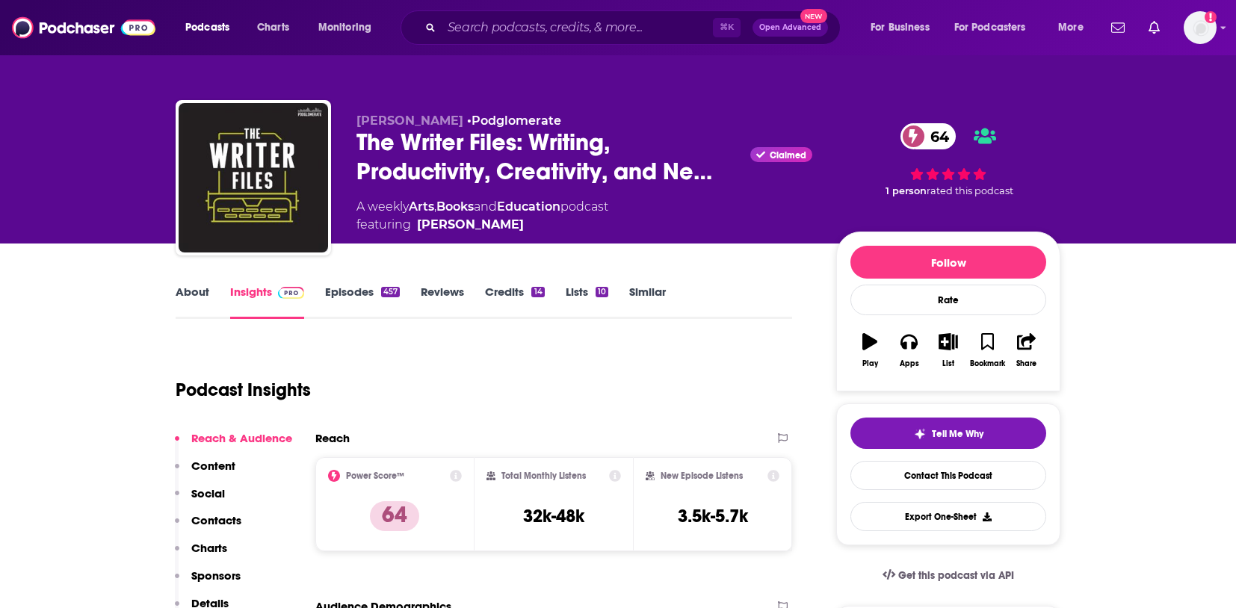
click at [646, 288] on link "Similar" at bounding box center [647, 302] width 37 height 34
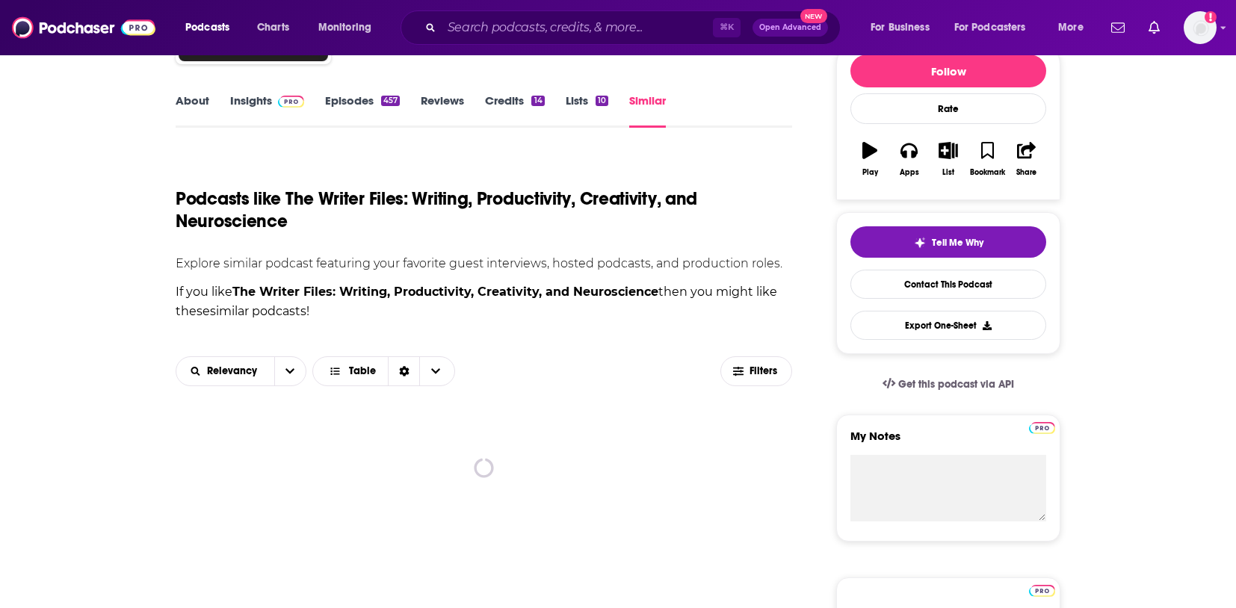
scroll to position [276, 0]
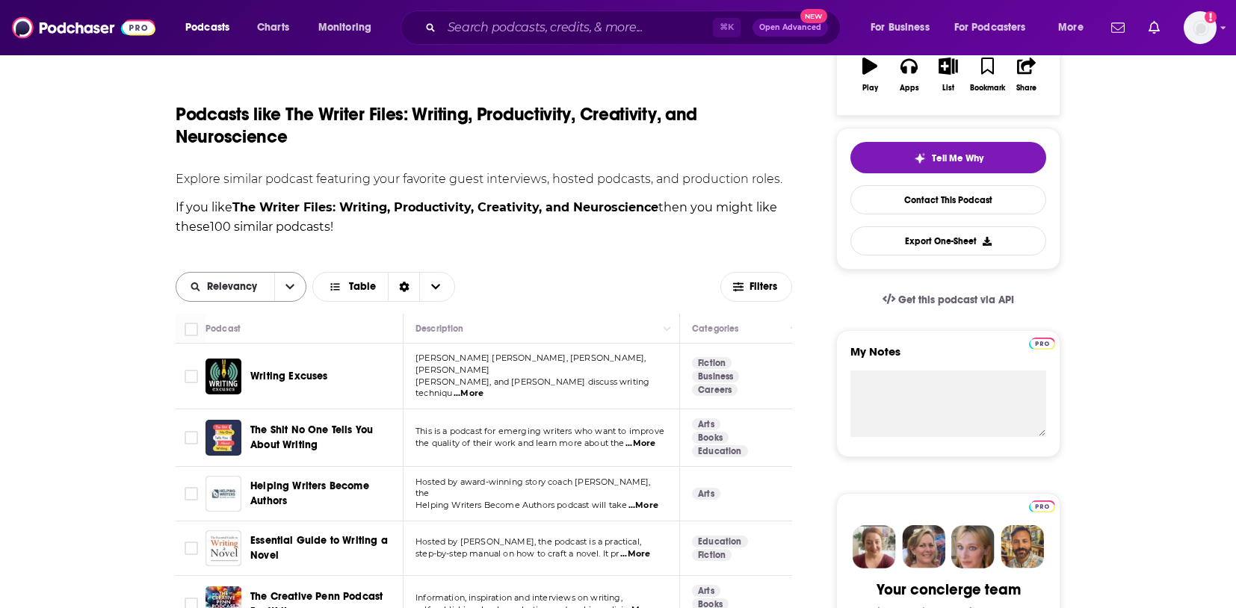
click at [281, 282] on button "open menu" at bounding box center [289, 287] width 31 height 28
drag, startPoint x: 449, startPoint y: 244, endPoint x: 701, endPoint y: 275, distance: 253.6
click at [767, 284] on span "Filters" at bounding box center [764, 287] width 30 height 10
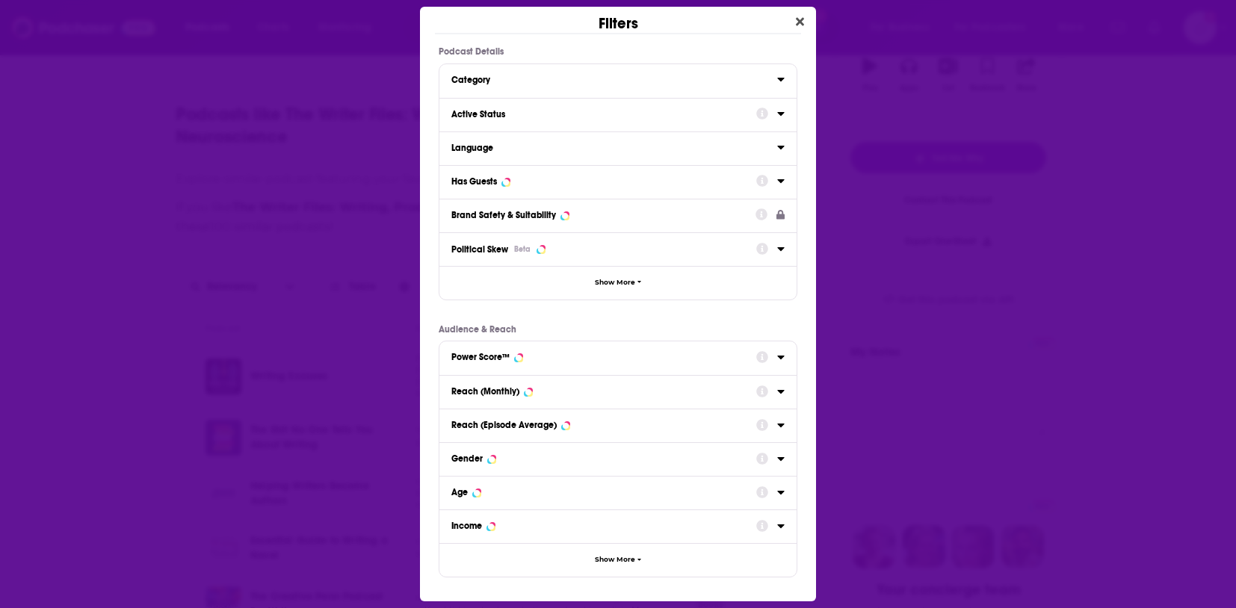
click at [760, 105] on div "Dialog" at bounding box center [770, 114] width 28 height 19
click at [780, 113] on icon "Dialog" at bounding box center [780, 114] width 7 height 4
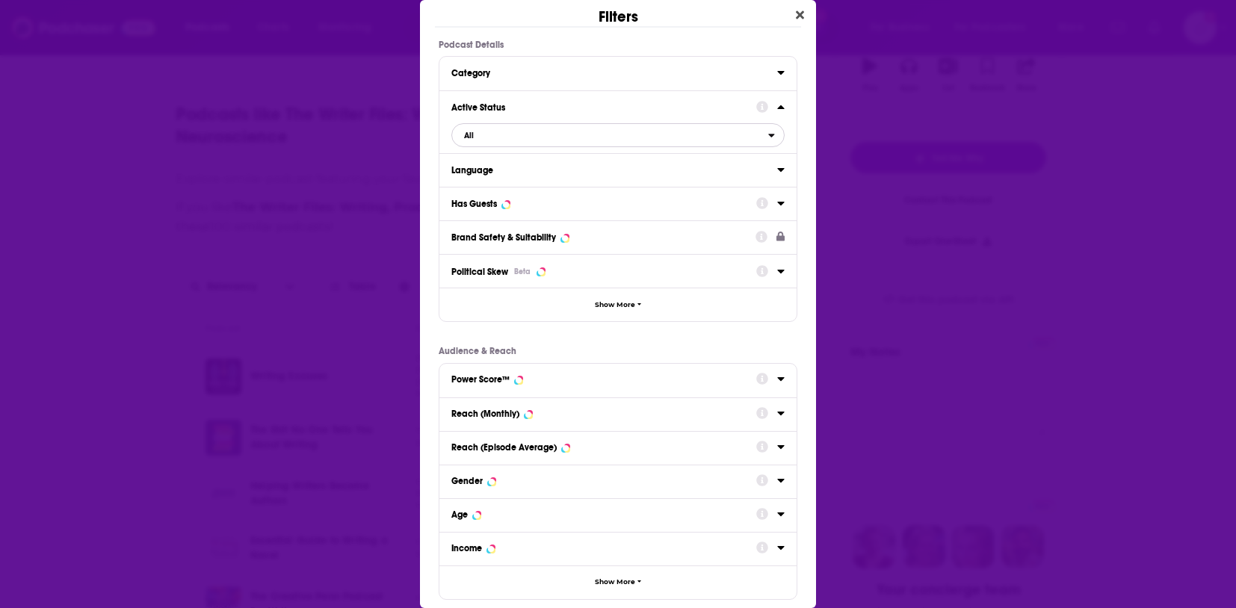
click at [582, 130] on span "All" at bounding box center [610, 135] width 316 height 19
click at [580, 182] on span "Active" at bounding box center [540, 184] width 163 height 8
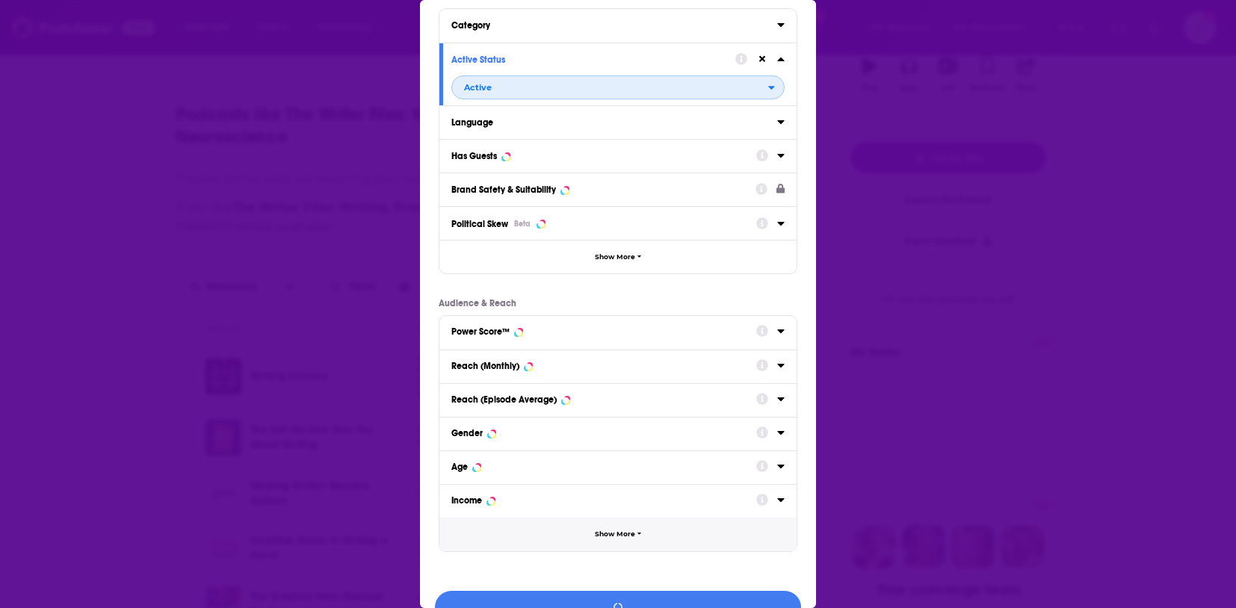
scroll to position [65, 0]
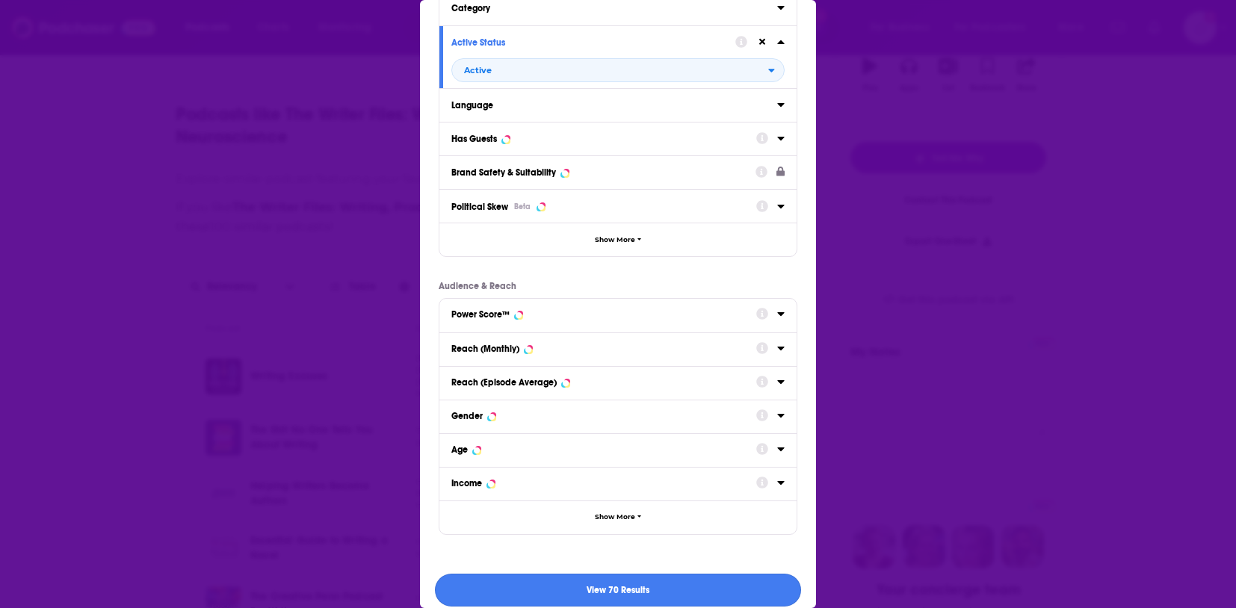
click at [668, 581] on button "View 70 Results" at bounding box center [618, 591] width 366 height 34
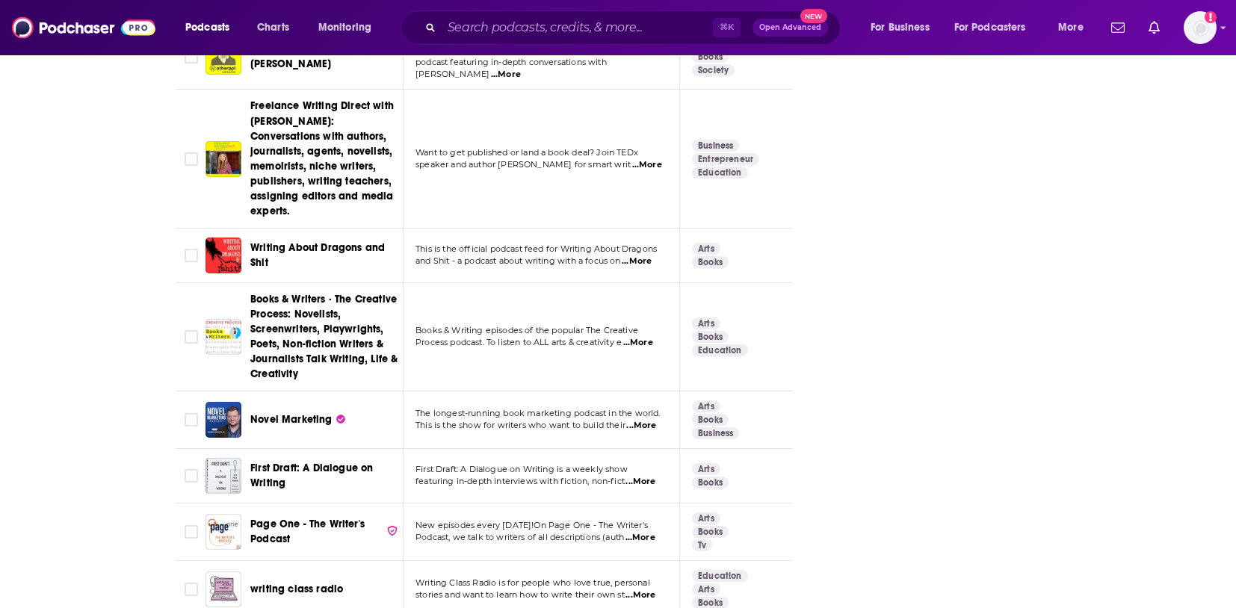
scroll to position [2336, 0]
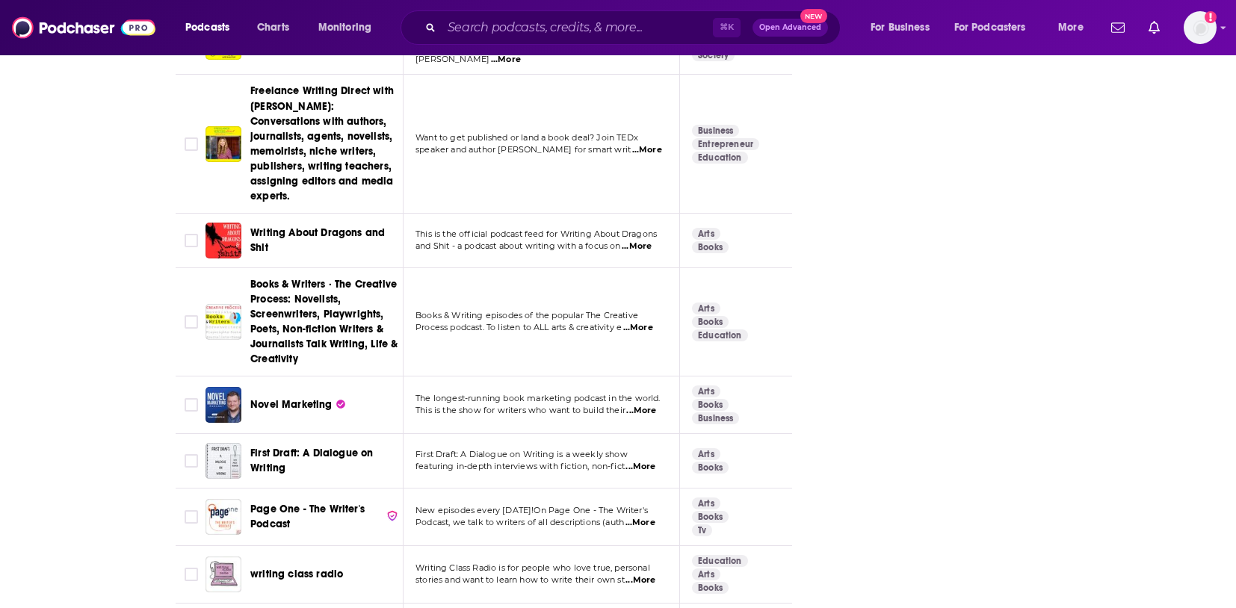
click at [249, 443] on div "First Draft: A Dialogue on Writing" at bounding box center [305, 461] width 200 height 36
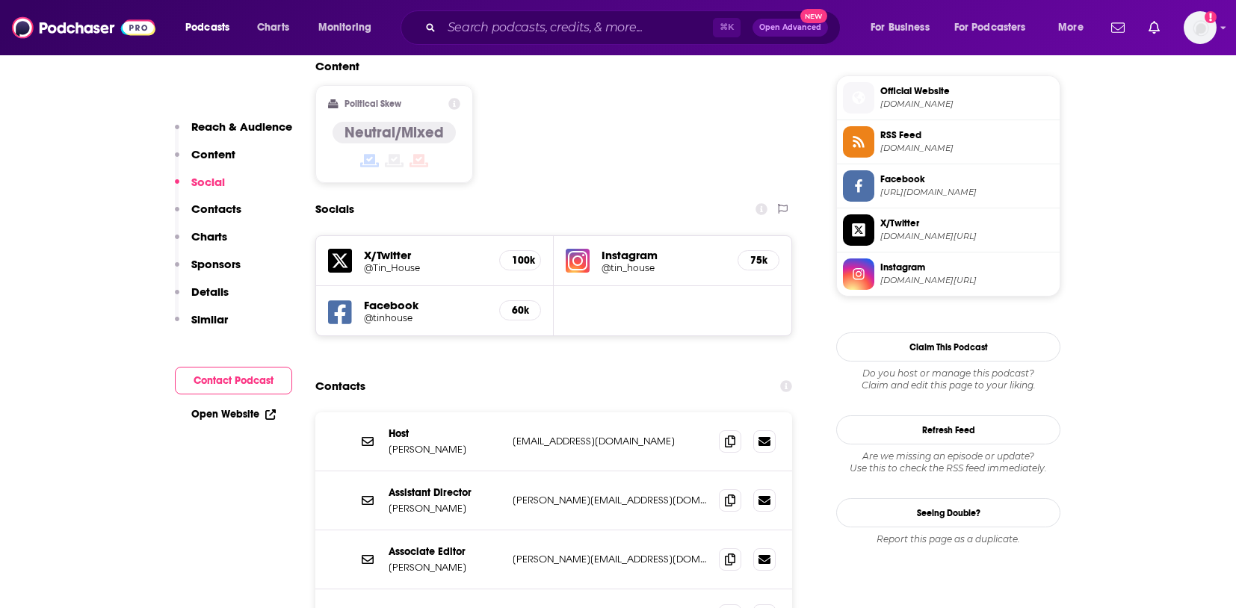
scroll to position [1283, 0]
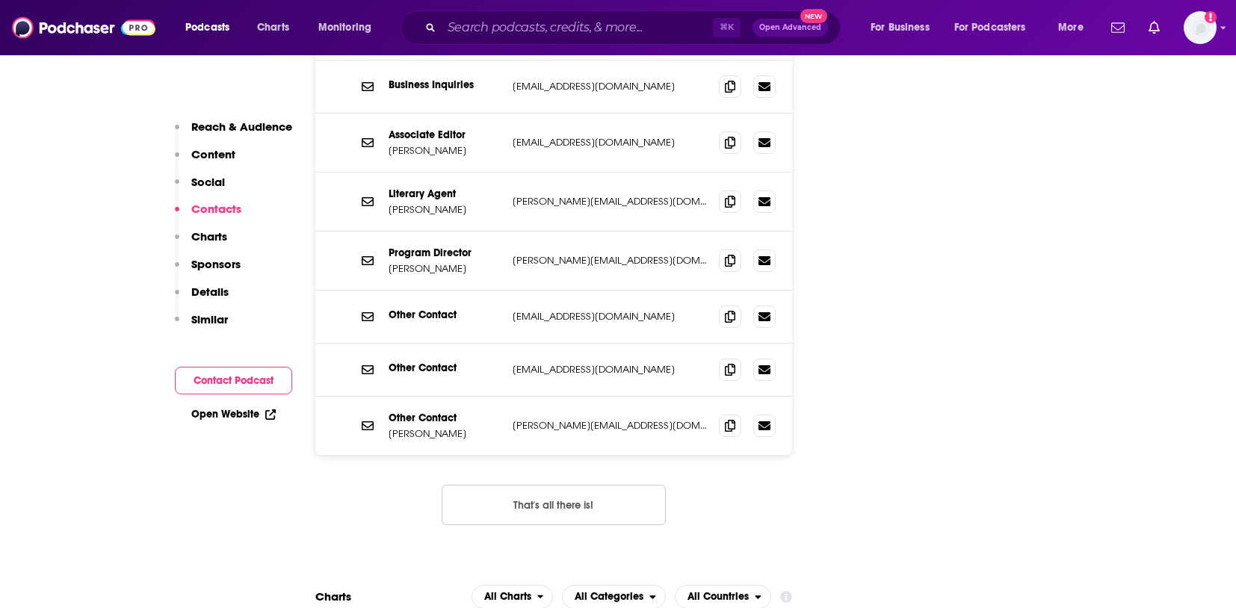
scroll to position [0, 0]
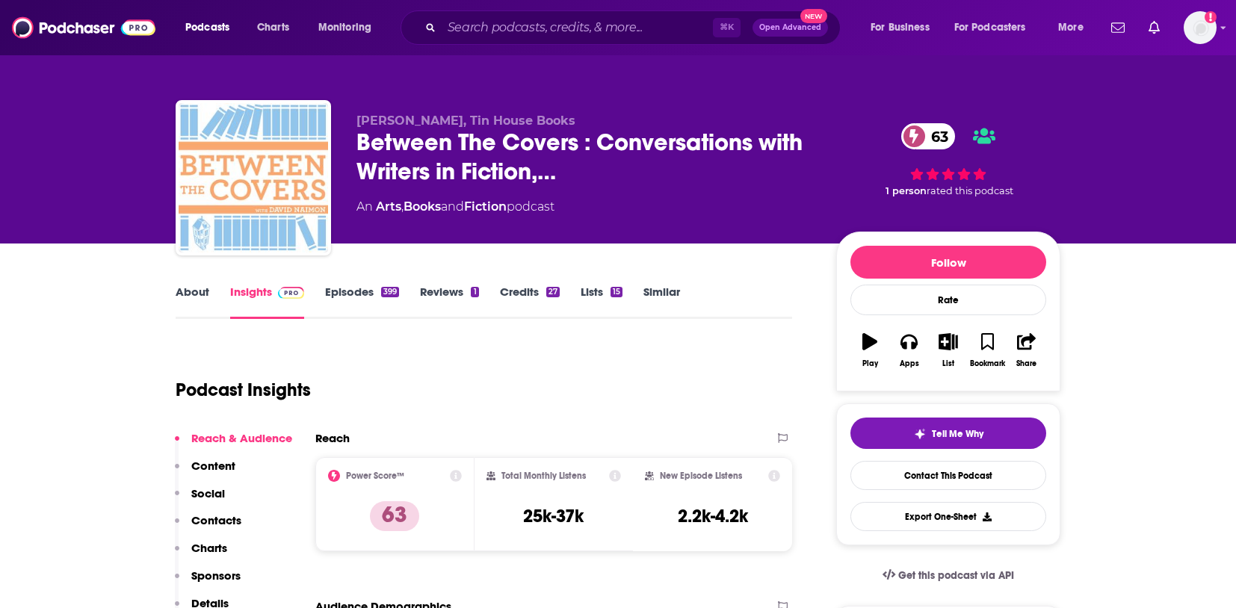
click at [670, 294] on link "Similar" at bounding box center [661, 302] width 37 height 34
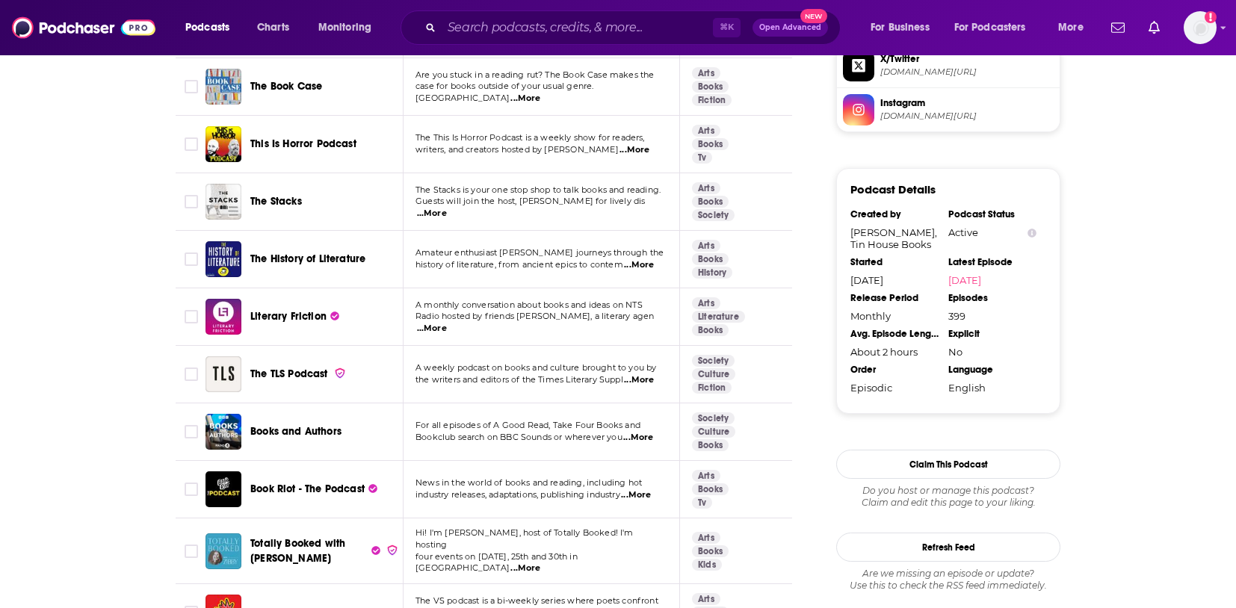
scroll to position [1353, 0]
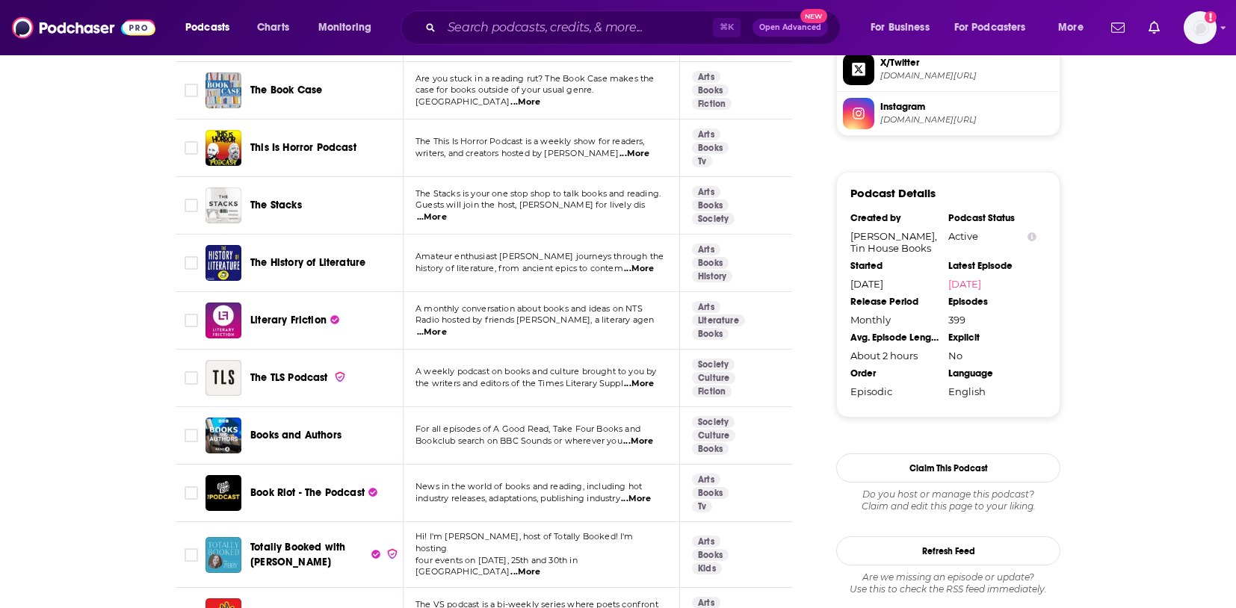
click at [206, 190] on img "The Stacks" at bounding box center [223, 206] width 36 height 36
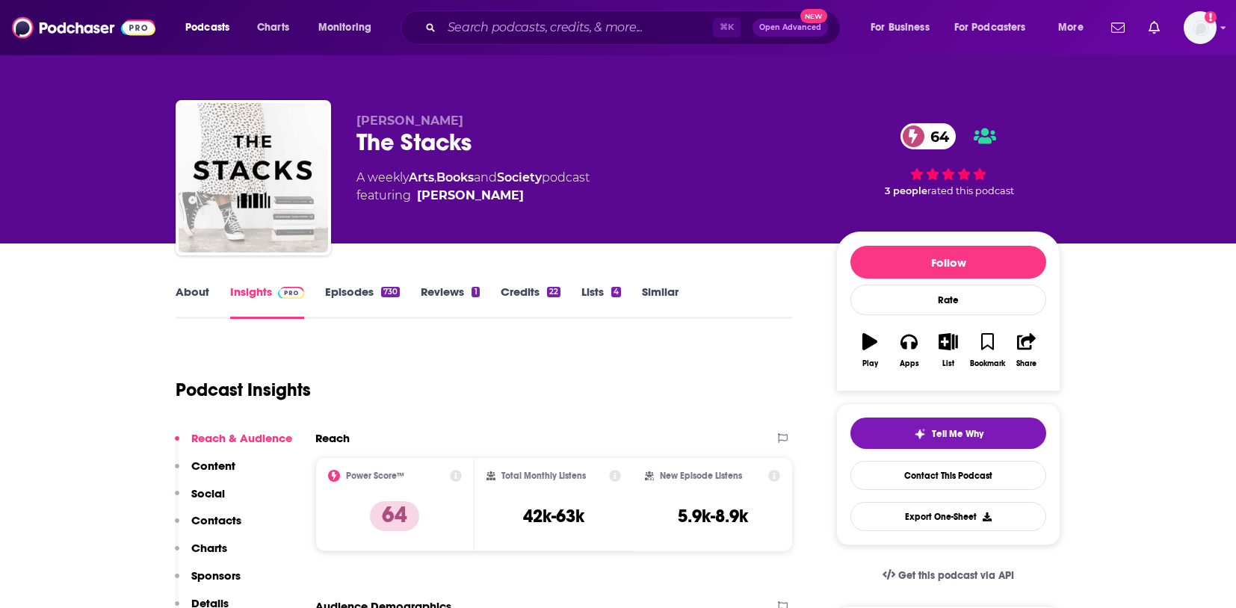
click at [660, 286] on link "Similar" at bounding box center [660, 302] width 37 height 34
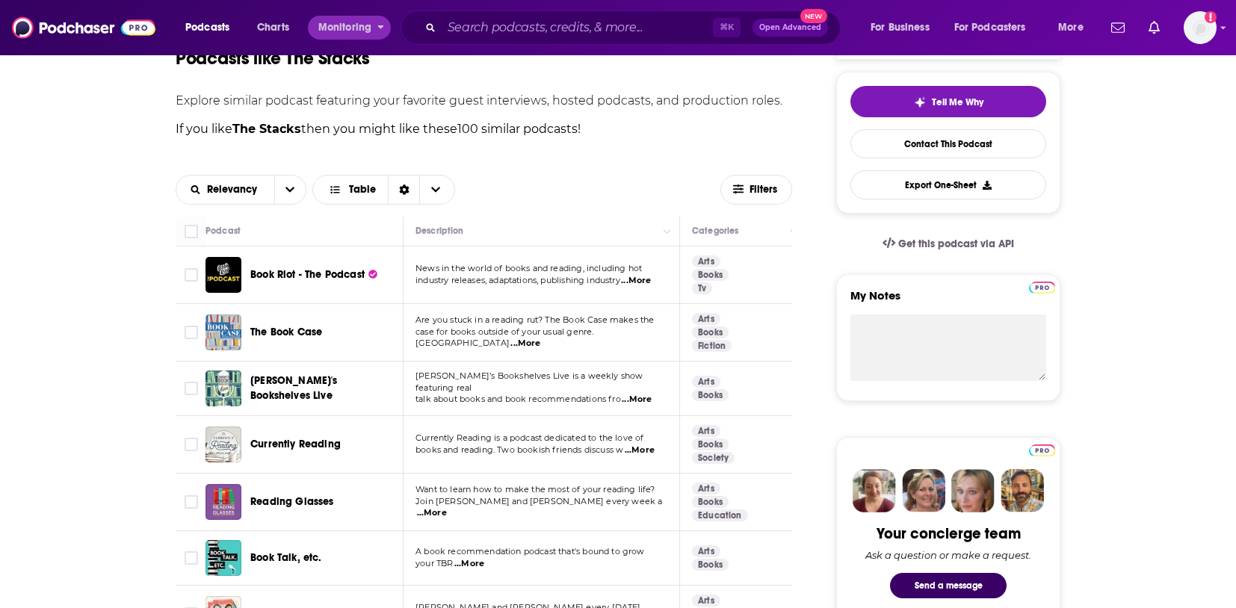
scroll to position [321, 0]
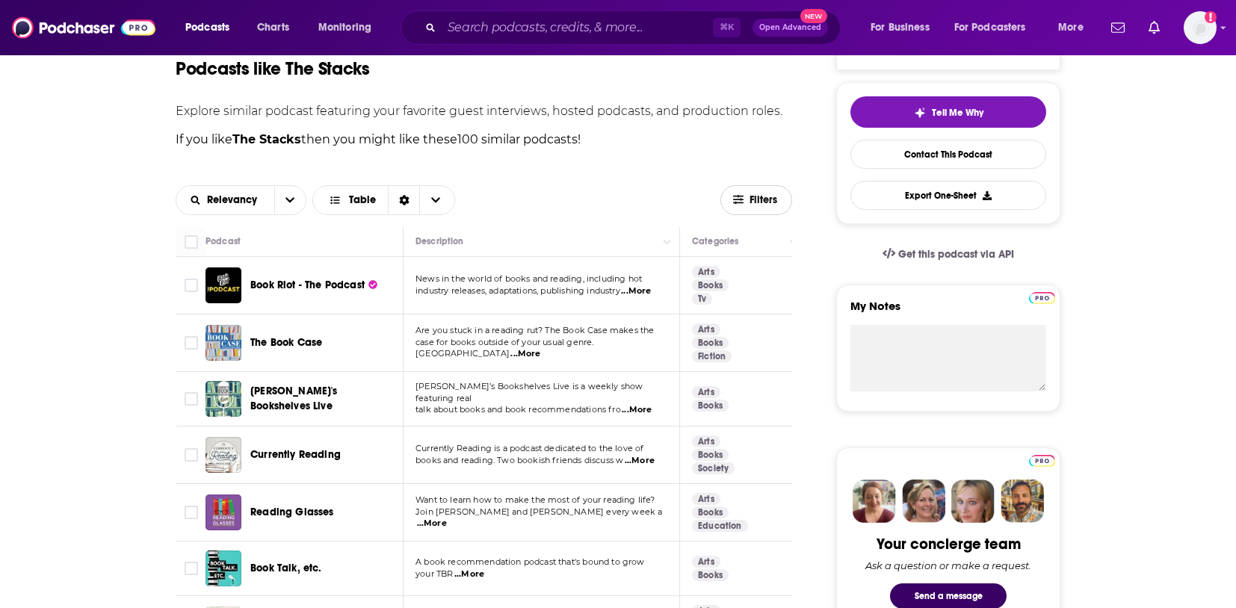
click at [734, 203] on icon "button" at bounding box center [738, 199] width 10 height 9
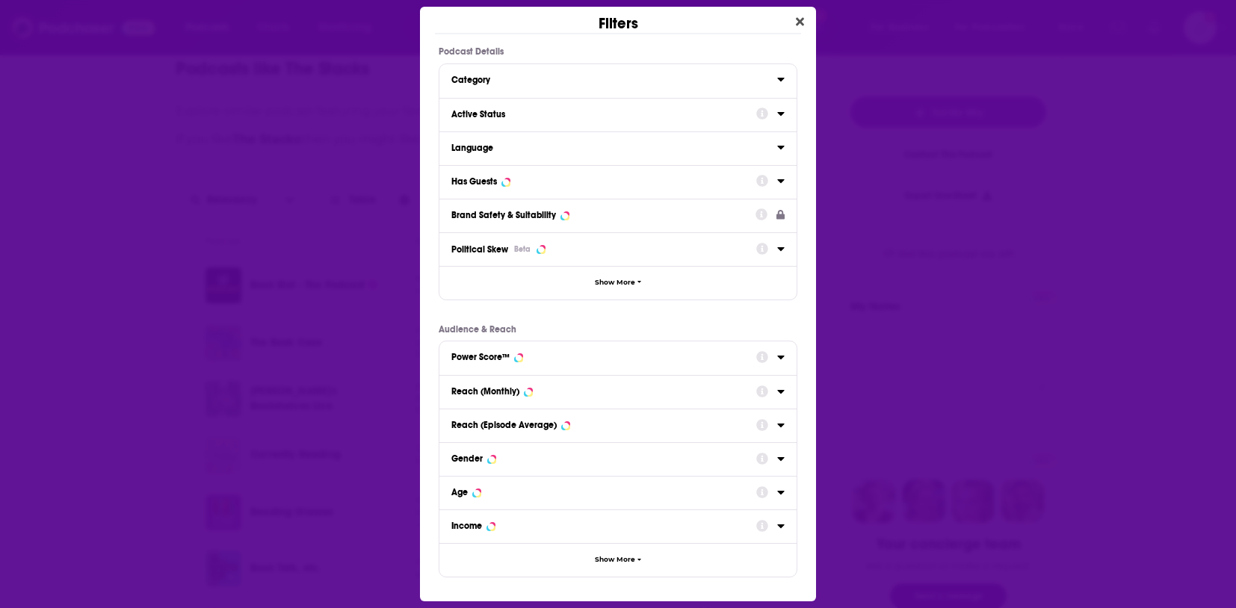
click at [583, 105] on button "Active Status" at bounding box center [603, 114] width 305 height 19
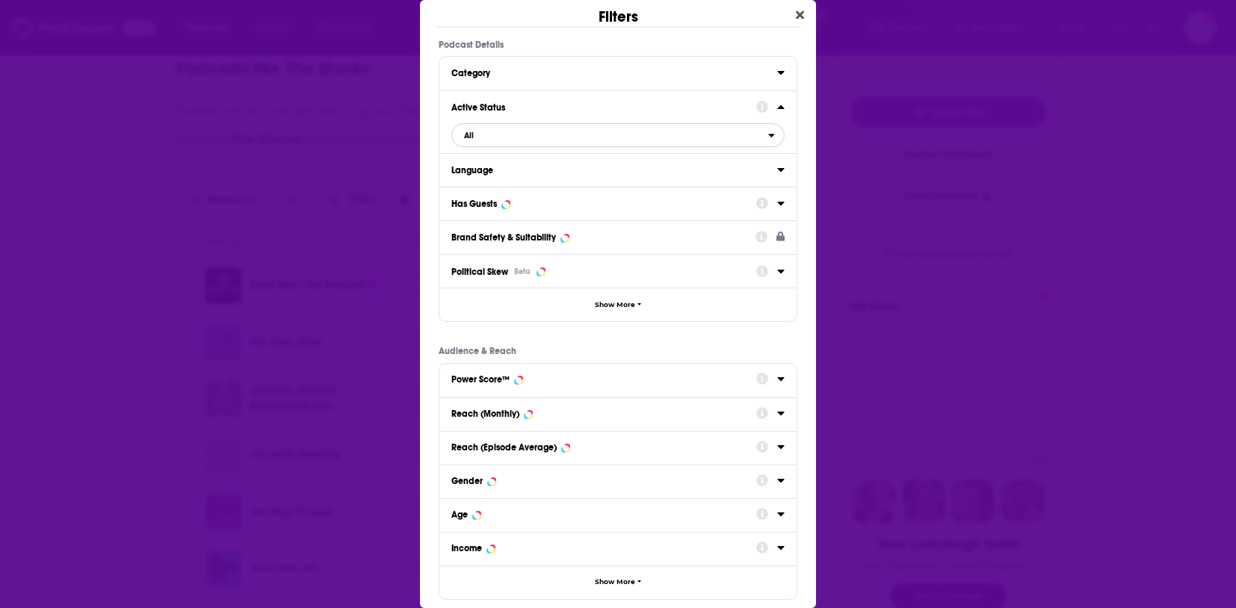
click at [638, 137] on span "All" at bounding box center [610, 135] width 316 height 19
click at [633, 185] on span "73" at bounding box center [697, 184] width 150 height 8
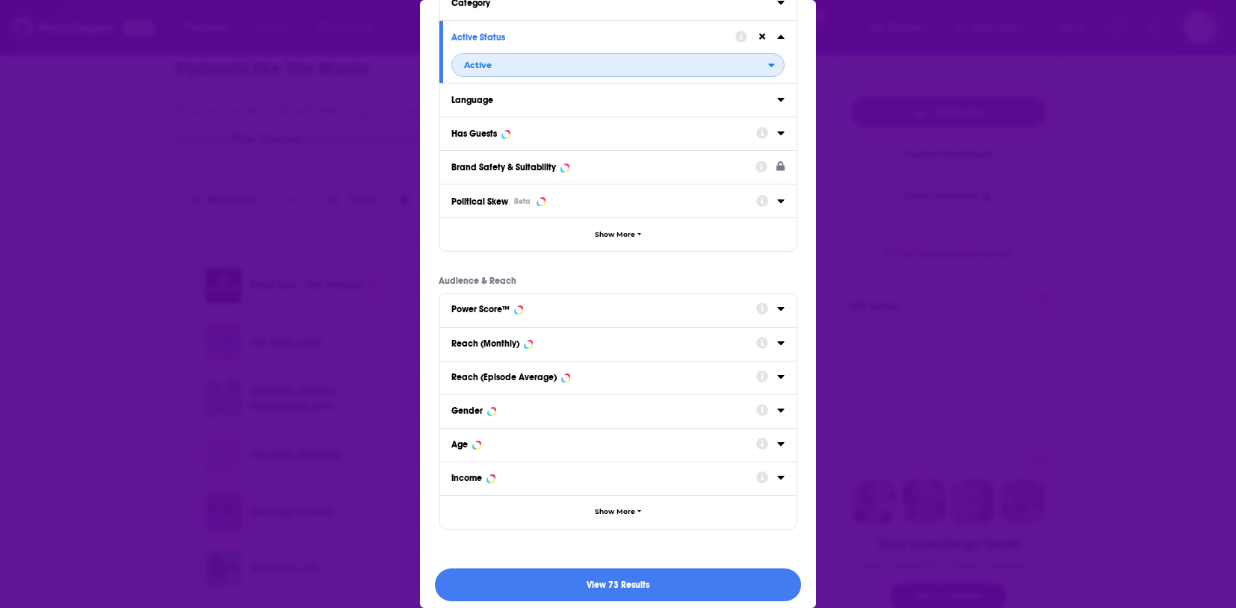
scroll to position [79, 0]
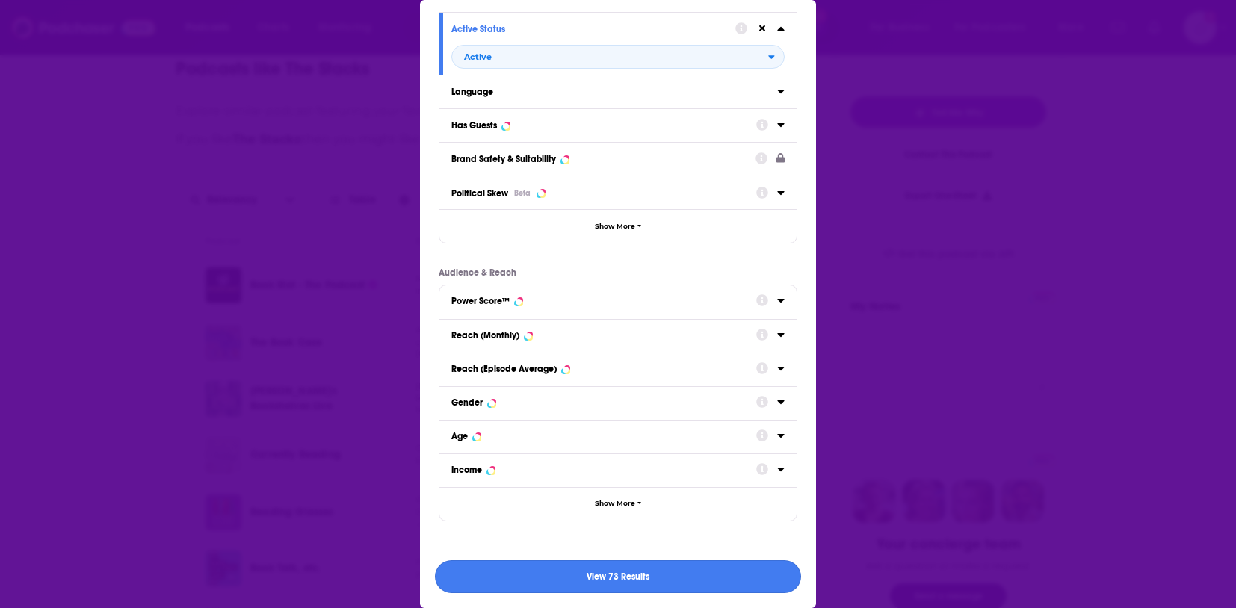
click at [673, 591] on button "View 73 Results" at bounding box center [618, 577] width 366 height 34
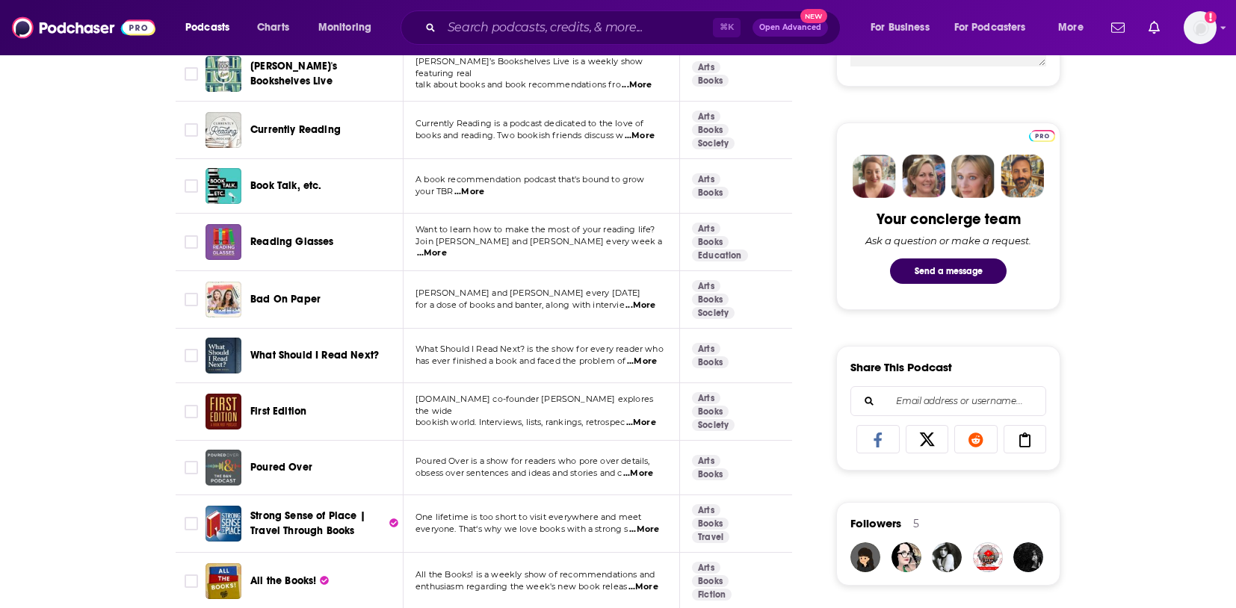
scroll to position [645, 0]
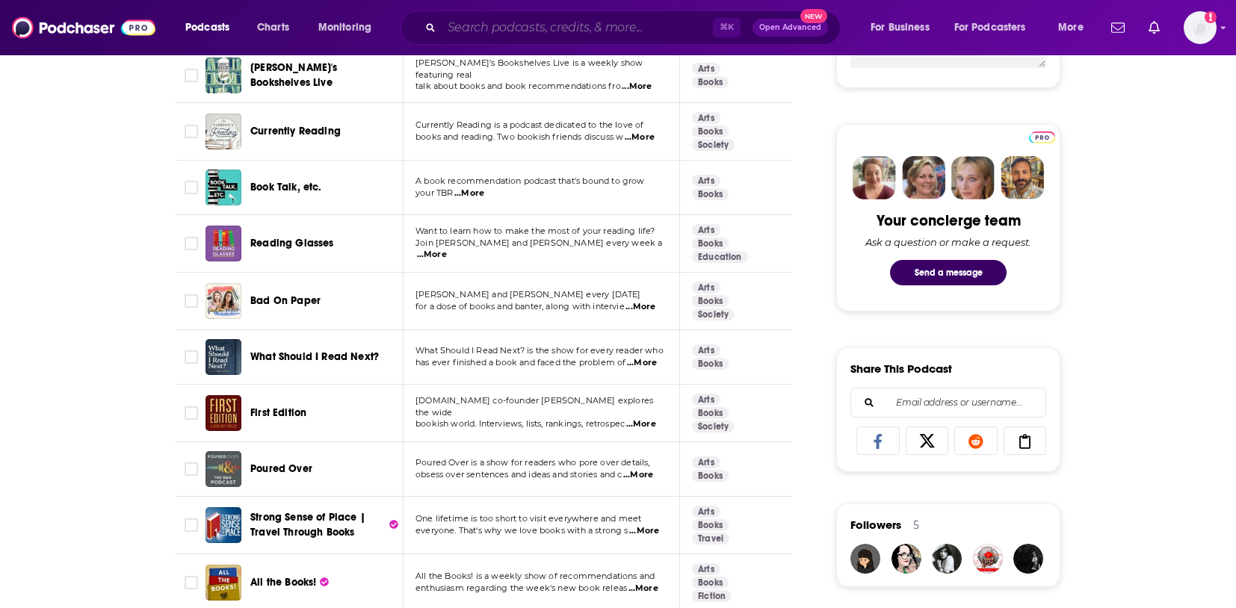
click at [493, 35] on input "Search podcasts, credits, & more..." at bounding box center [577, 28] width 271 height 24
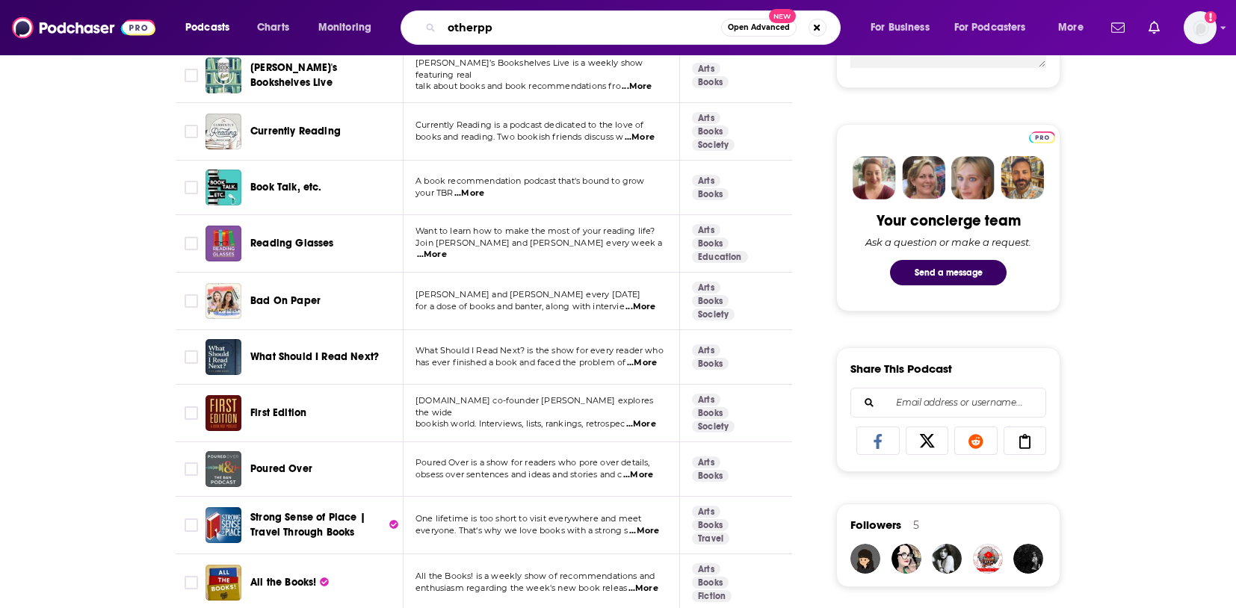
type input "otherppl"
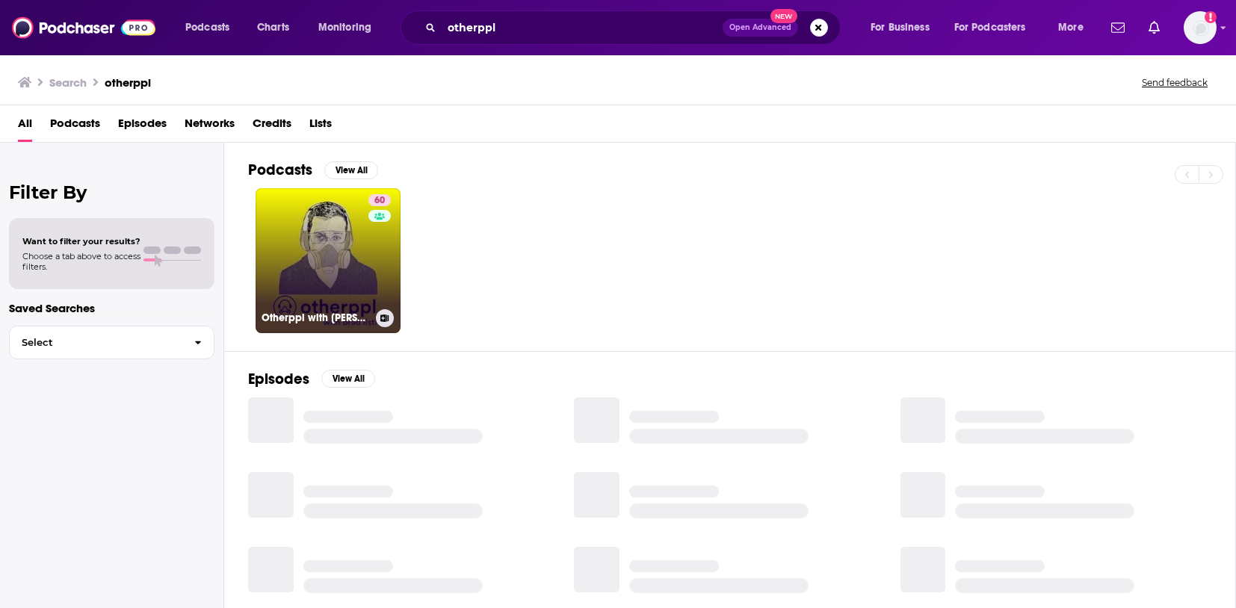
click at [329, 283] on link "60 Otherppl with Brad Listi" at bounding box center [327, 260] width 145 height 145
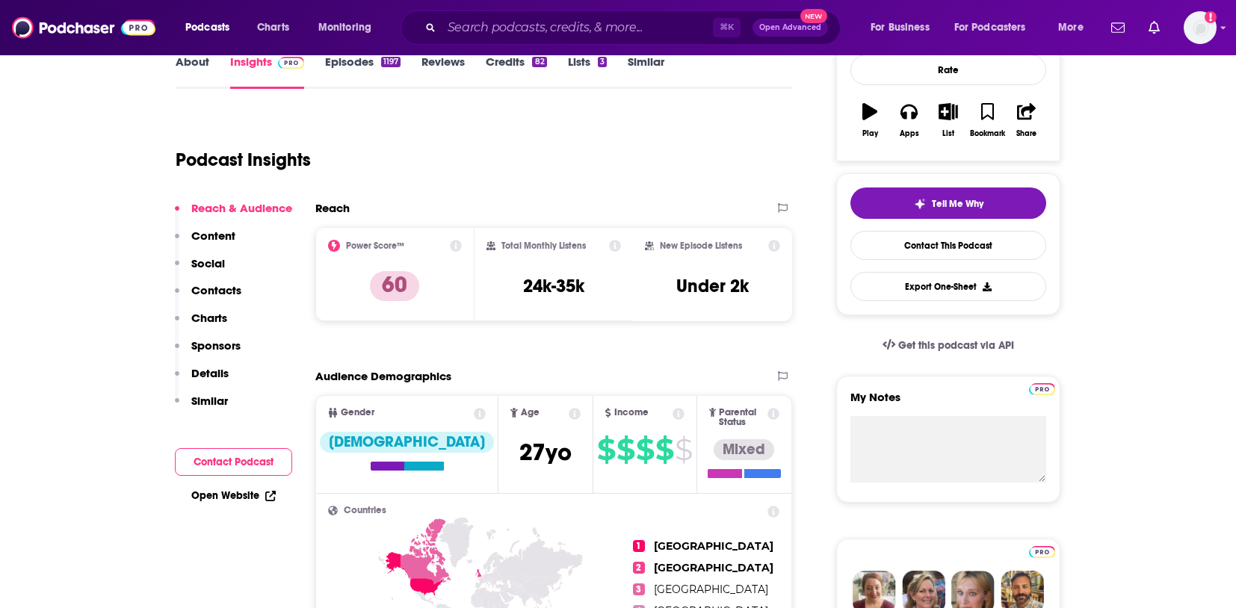
scroll to position [87, 0]
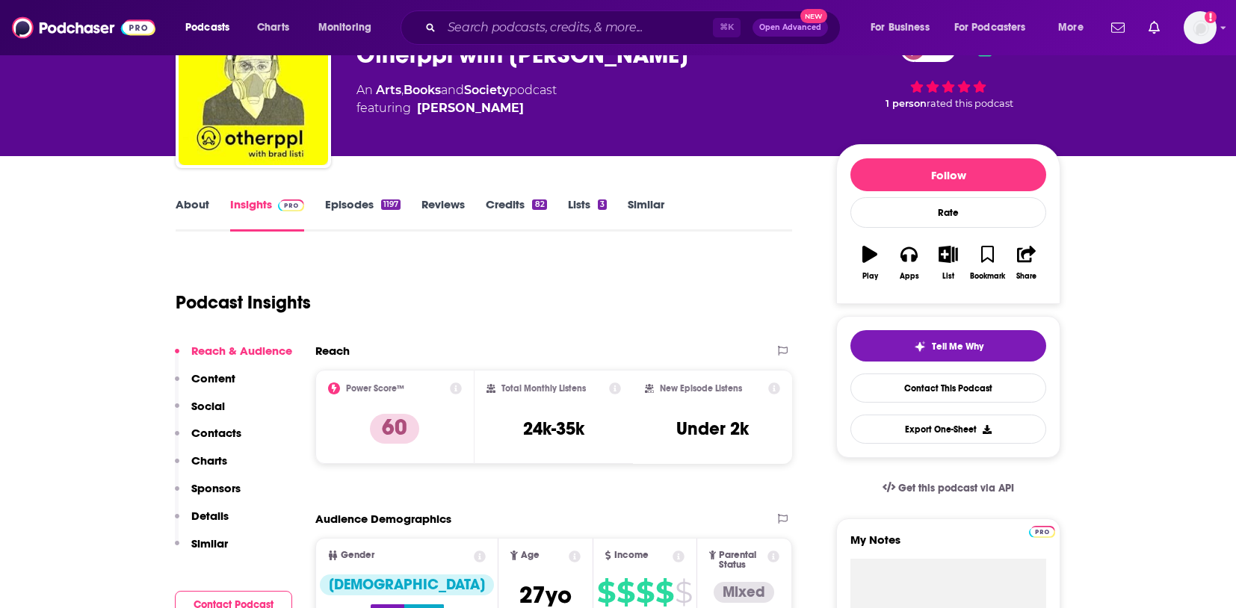
click at [651, 217] on link "Similar" at bounding box center [646, 214] width 37 height 34
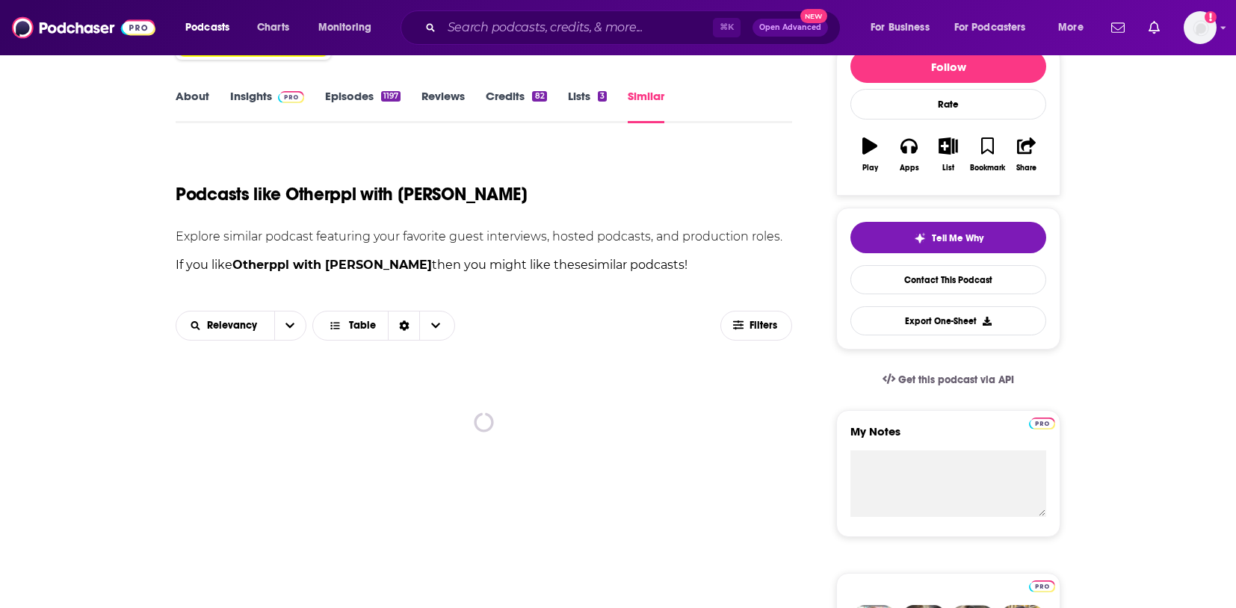
scroll to position [306, 0]
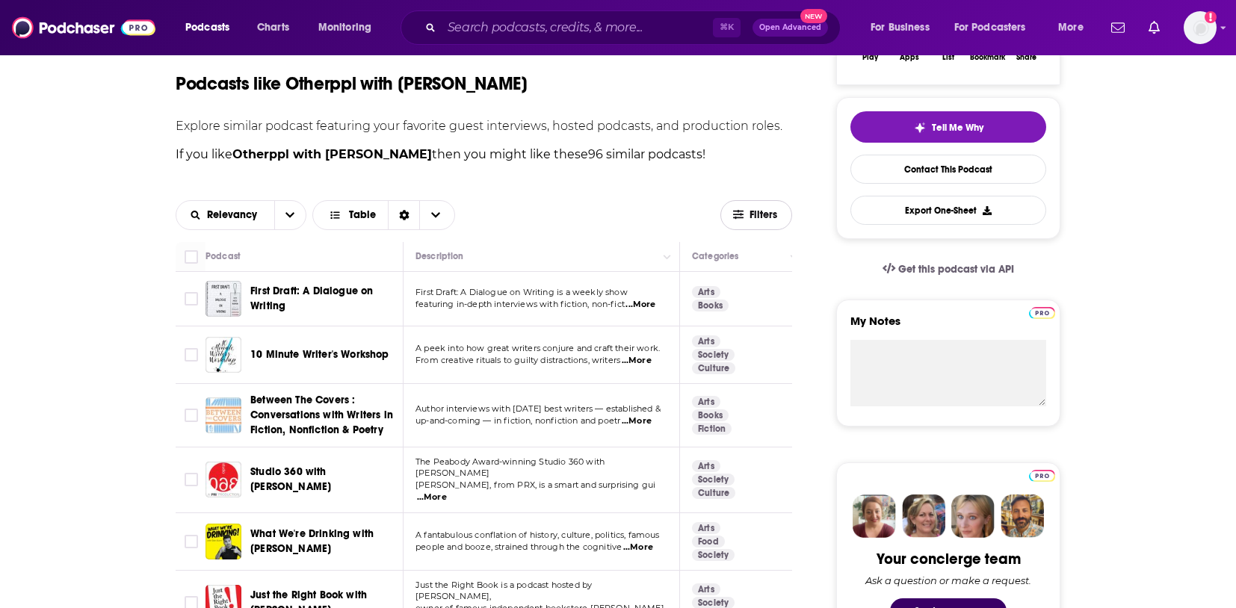
click at [758, 216] on span "Filters" at bounding box center [764, 215] width 30 height 10
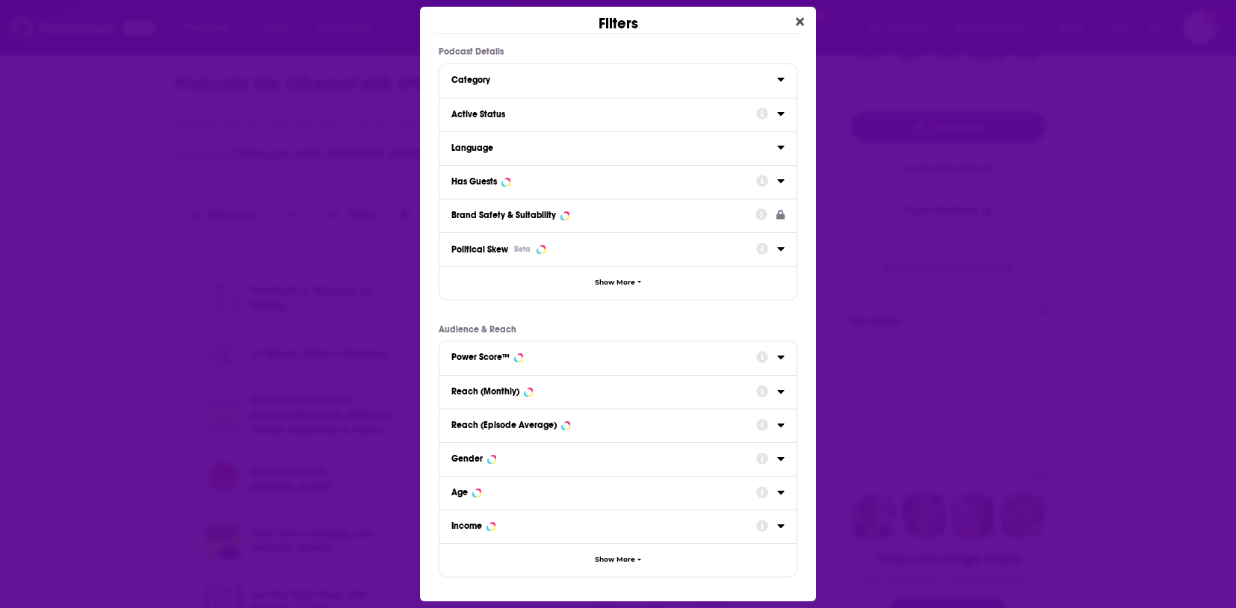
scroll to position [0, 0]
click at [555, 112] on div "Active Status" at bounding box center [598, 114] width 295 height 10
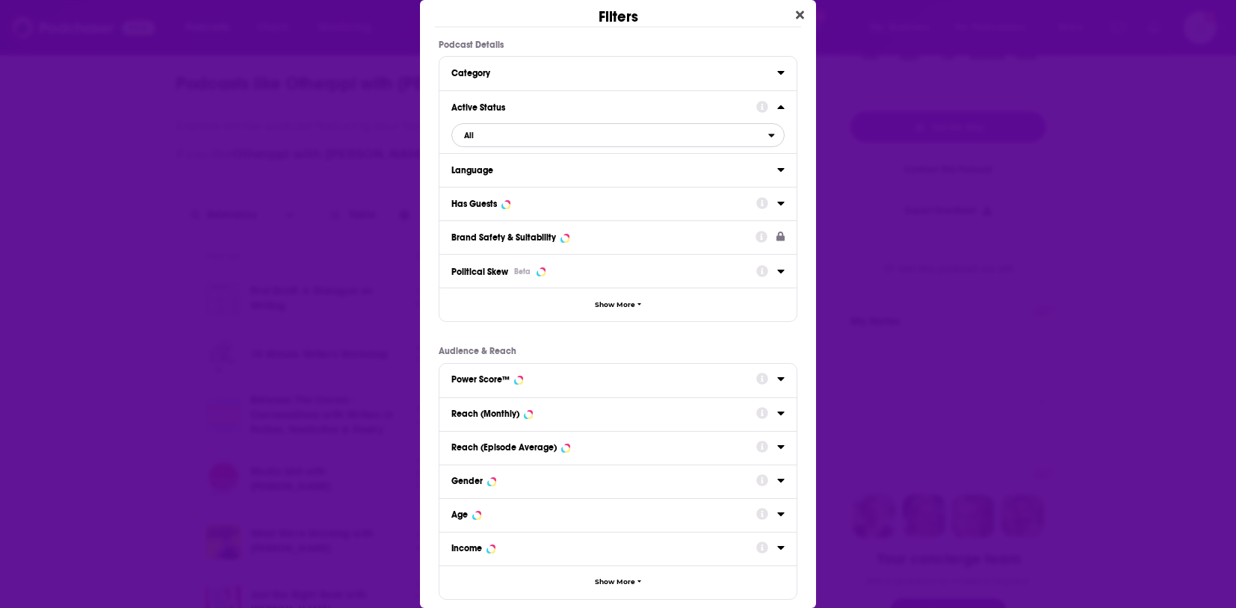
click at [621, 136] on span "All" at bounding box center [610, 135] width 316 height 19
click at [593, 194] on div "All Active 44 Idle 52" at bounding box center [617, 184] width 333 height 74
click at [607, 188] on span "Active" at bounding box center [540, 184] width 163 height 8
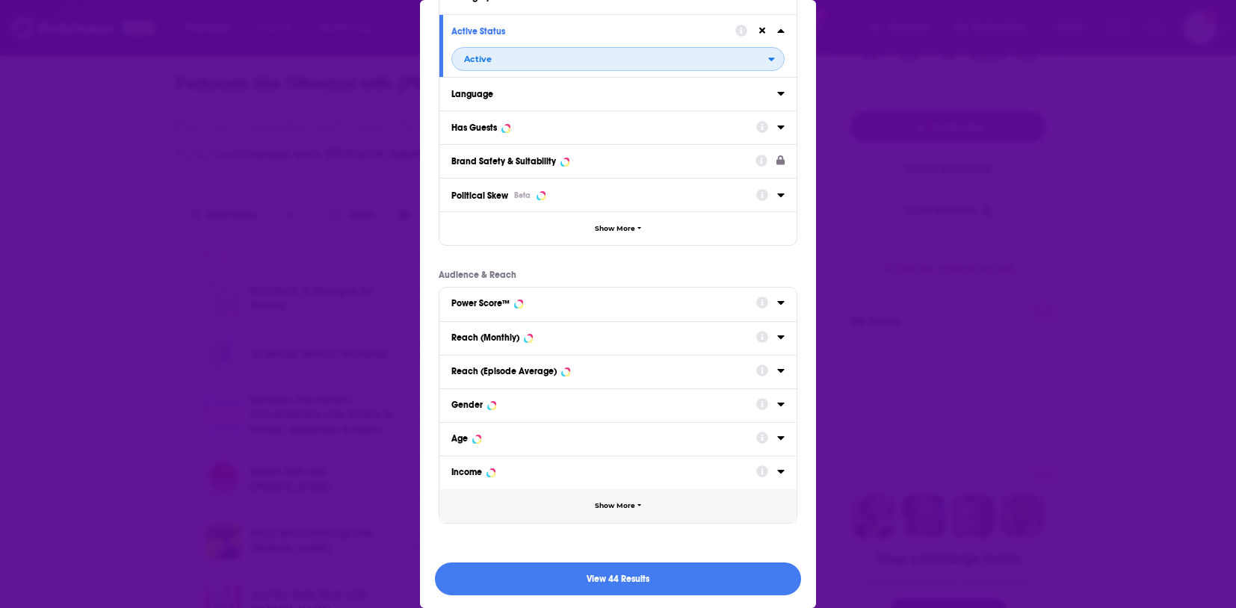
scroll to position [79, 0]
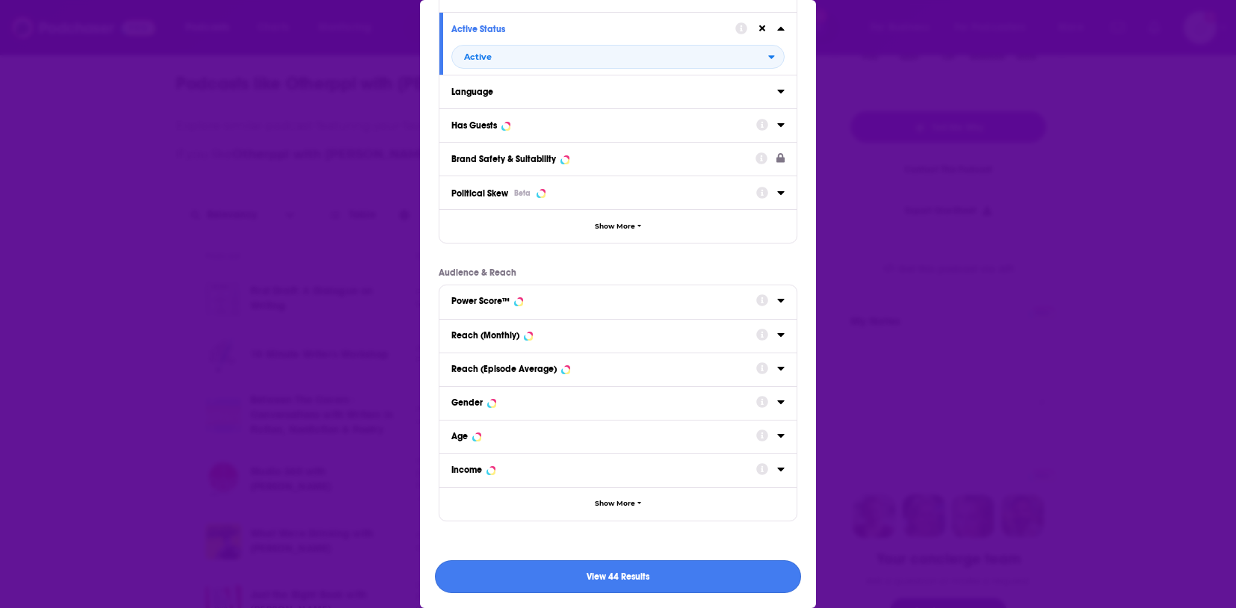
click at [608, 578] on button "View 44 Results" at bounding box center [618, 577] width 366 height 34
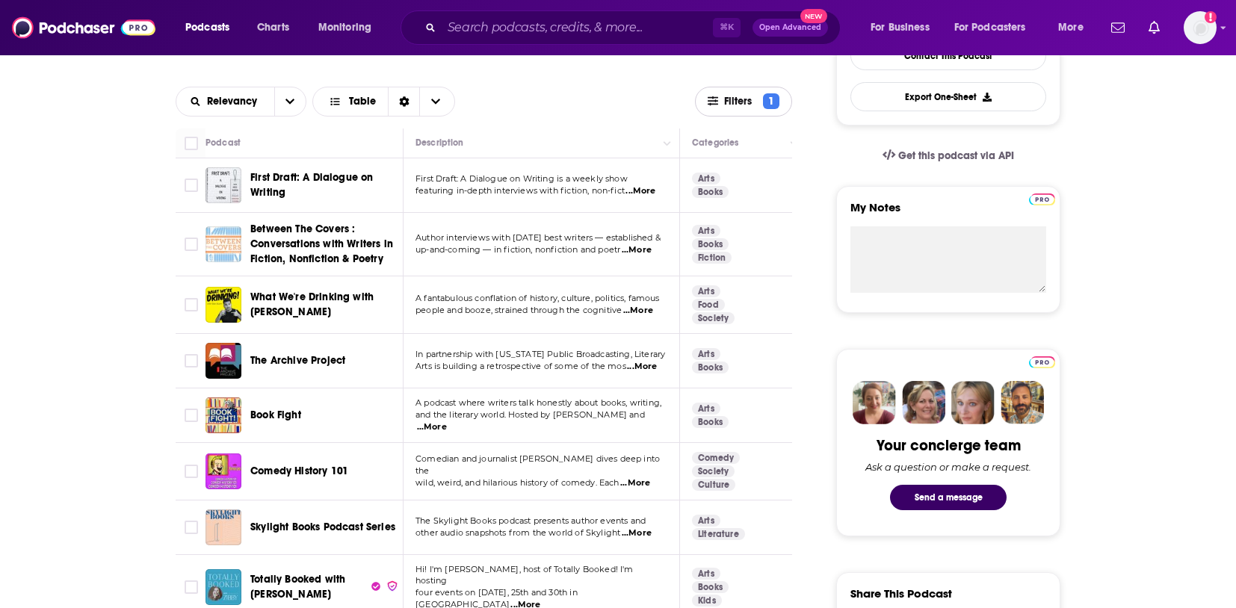
scroll to position [422, 0]
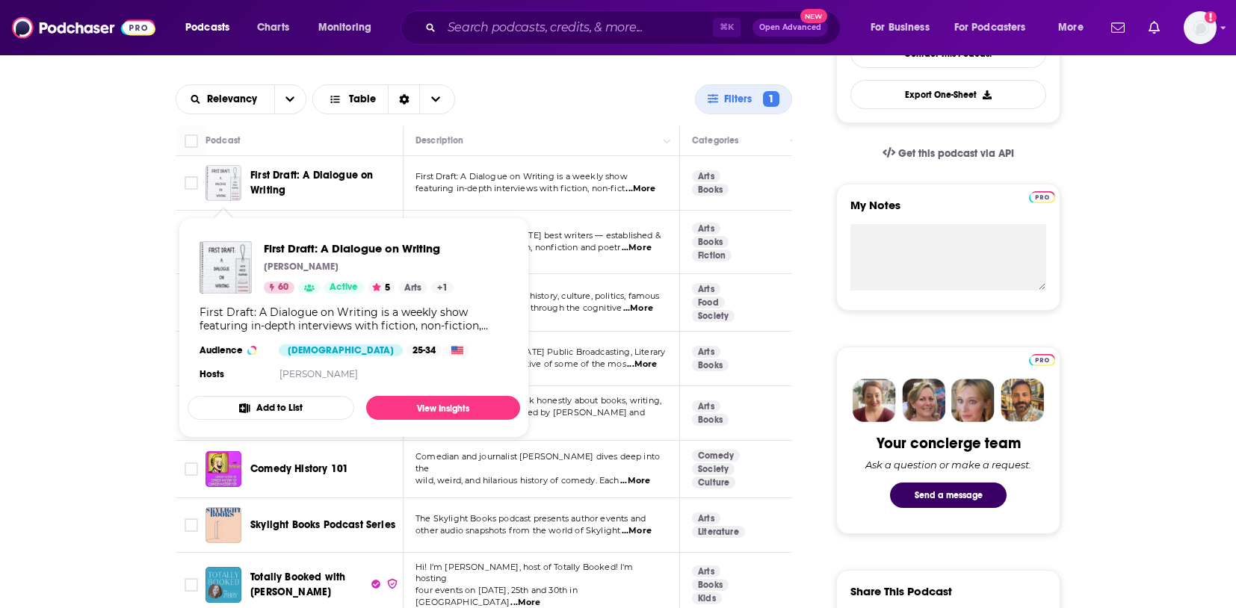
click at [233, 184] on img "First Draft: A Dialogue on Writing" at bounding box center [223, 183] width 36 height 36
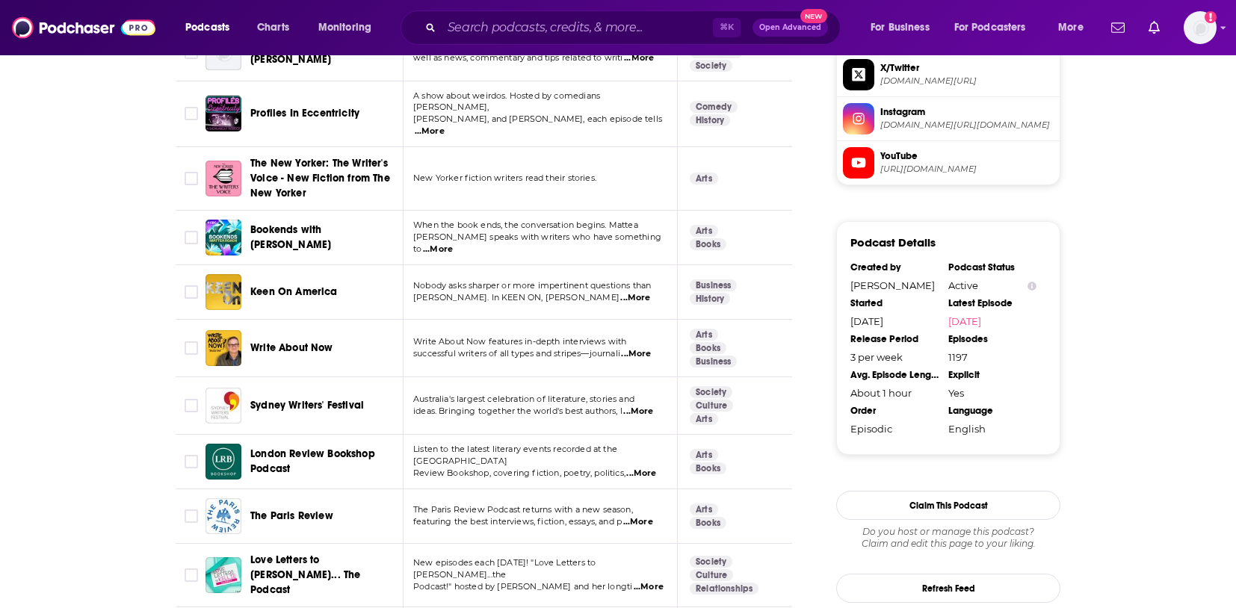
scroll to position [1305, 0]
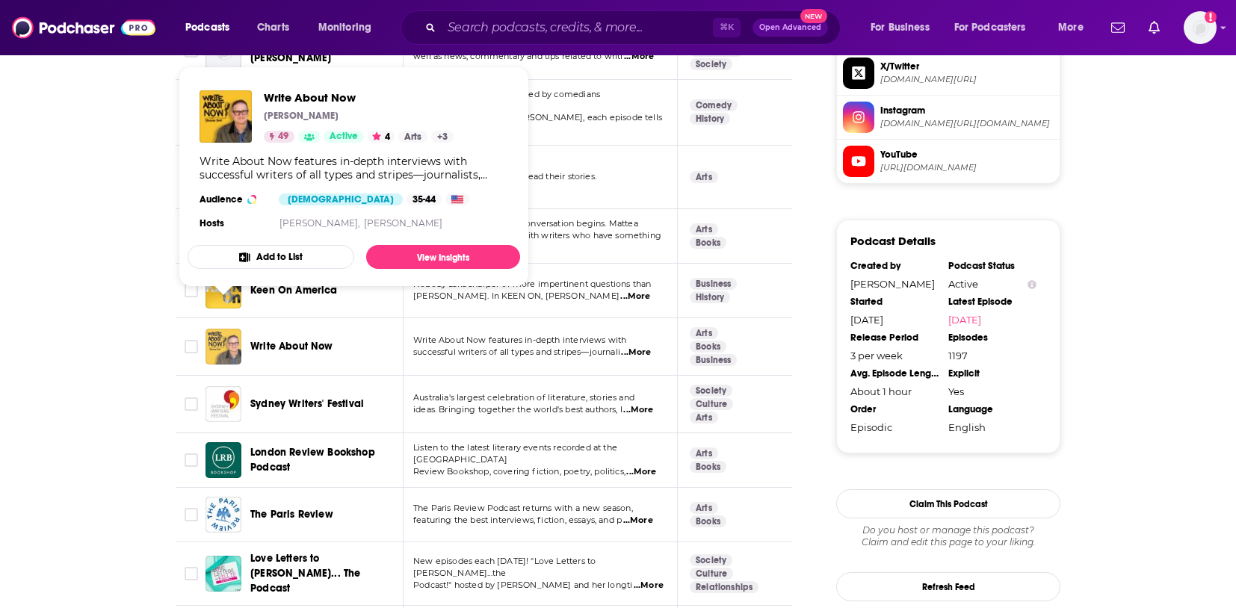
click at [212, 329] on img "Write About Now" at bounding box center [223, 347] width 36 height 36
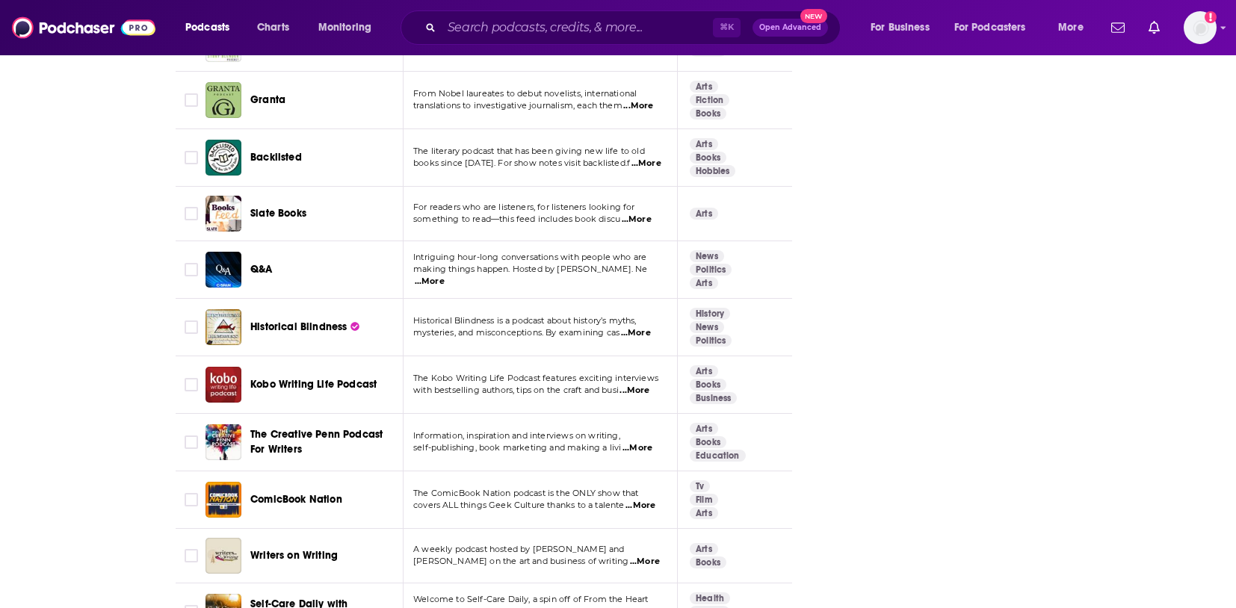
scroll to position [2465, 0]
